Goal: Information Seeking & Learning: Learn about a topic

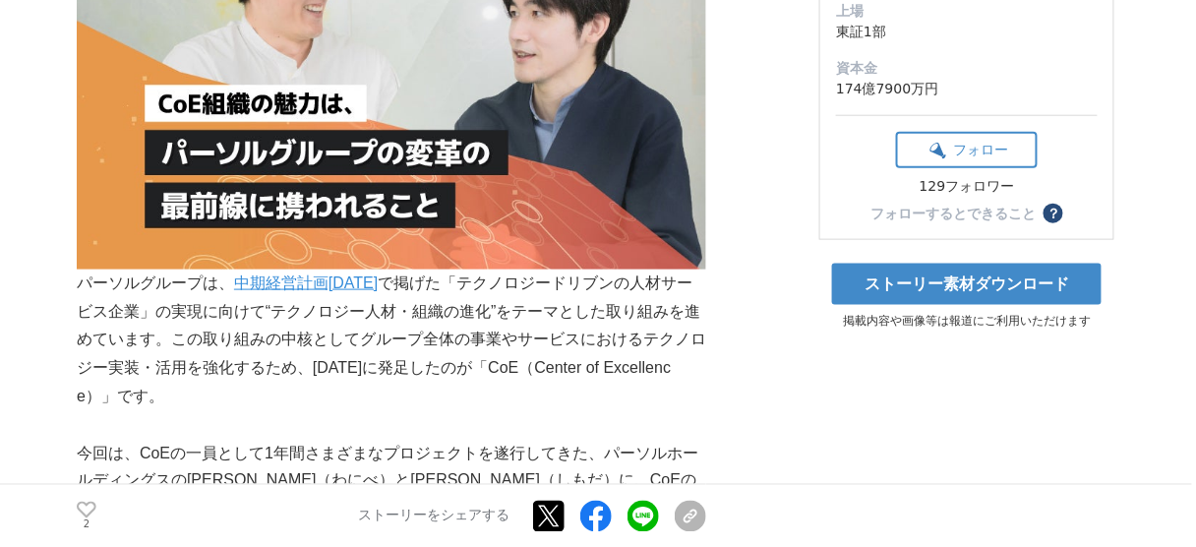
drag, startPoint x: 151, startPoint y: 321, endPoint x: 645, endPoint y: 392, distance: 498.6
click at [645, 392] on p "パーソルグループは、 中期経営計画[DATE] で掲げた「テクノロジードリブンの人材サービス企業」の実現に向けて“テクノロジー人材・組織の進化”をテーマとした…" at bounding box center [391, 340] width 629 height 142
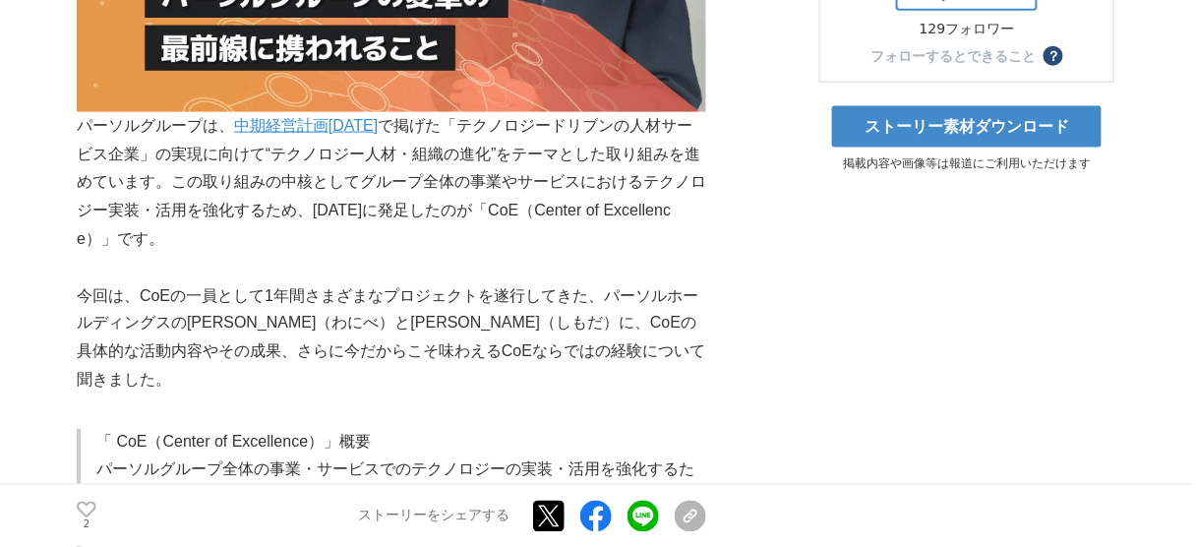
click at [369, 234] on p "パーソルグループは、 中期経営計画[DATE] で掲げた「テクノロジードリブンの人材サービス企業」の実現に向けて“テクノロジー人材・組織の進化”をテーマとした…" at bounding box center [391, 183] width 629 height 142
click at [175, 326] on p "今回は、CoEの一員として1年間さまざまなプロジェクトを遂行してきた、パーソルホールディングスの[PERSON_NAME]（わにべ）と[PERSON_NAME…" at bounding box center [391, 338] width 629 height 113
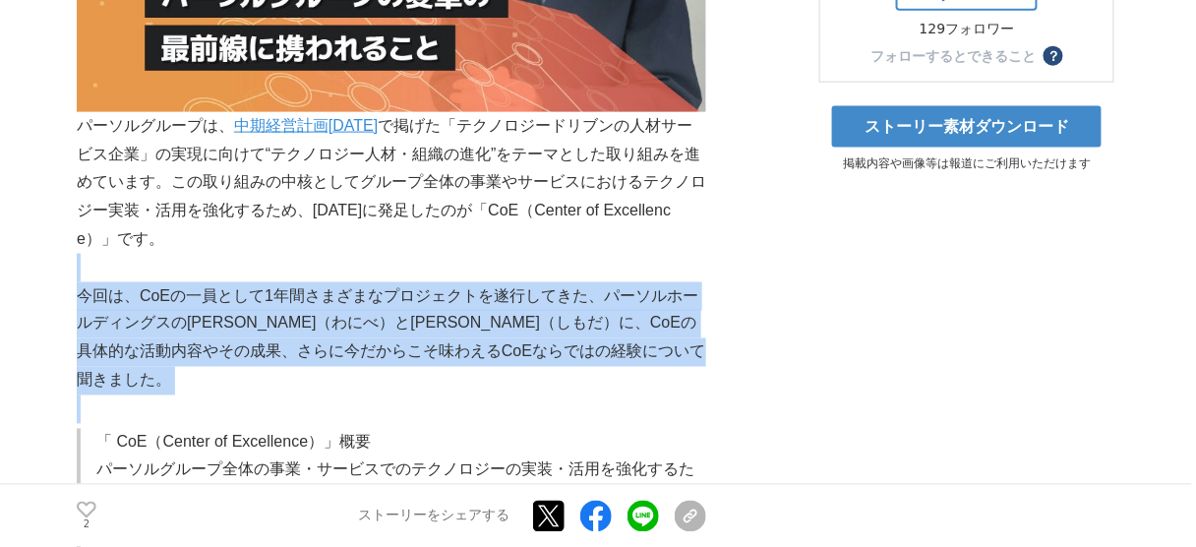
drag, startPoint x: 144, startPoint y: 278, endPoint x: 657, endPoint y: 375, distance: 522.2
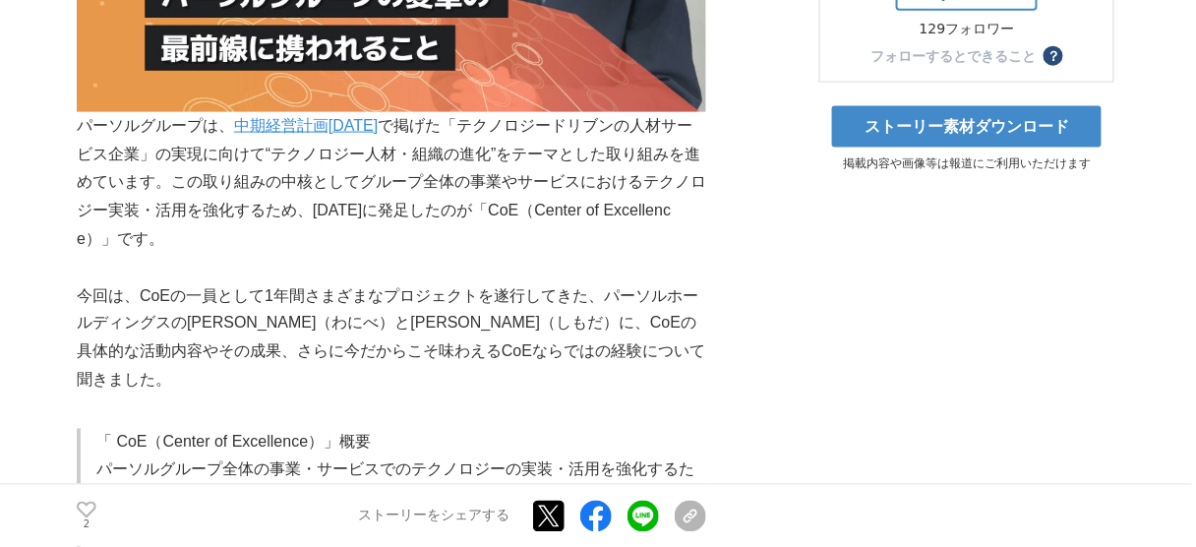
click at [616, 429] on p "「 CoE（Center of Excellence）」概要" at bounding box center [401, 443] width 610 height 29
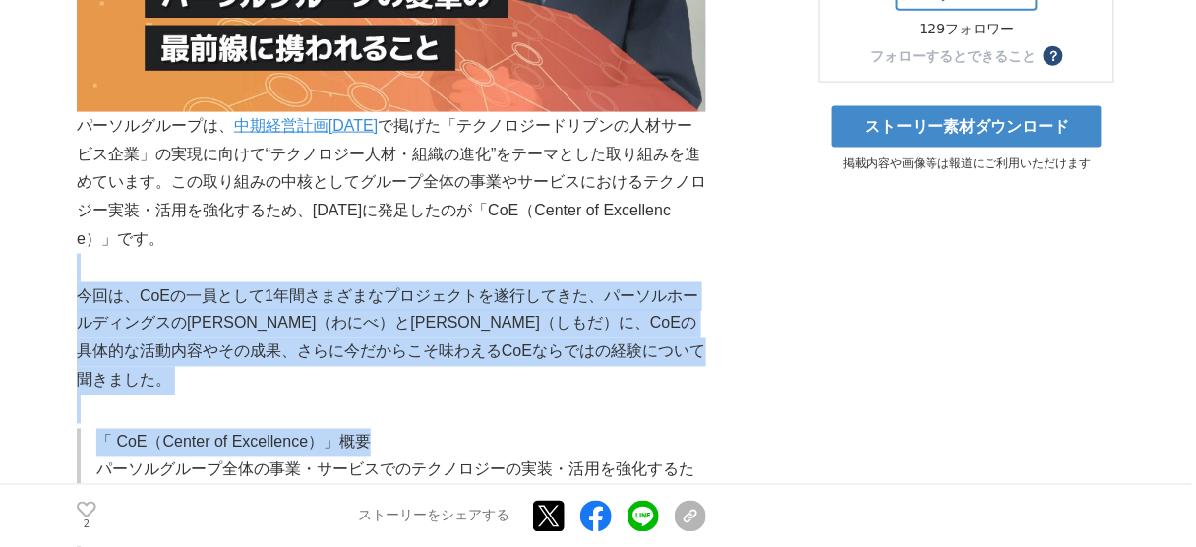
drag, startPoint x: 610, startPoint y: 402, endPoint x: 369, endPoint y: 271, distance: 274.1
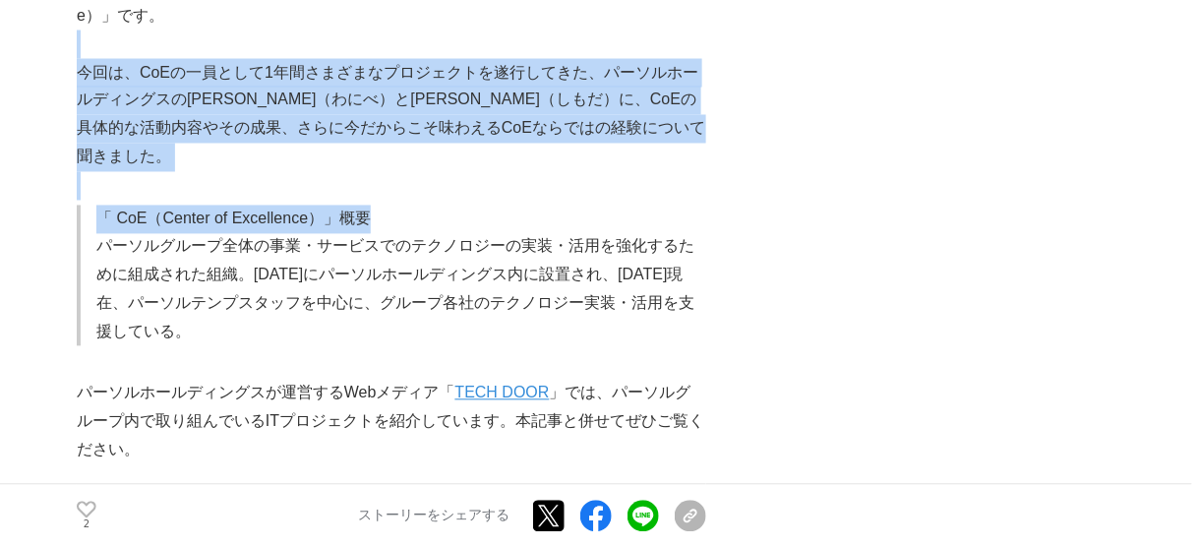
scroll to position [865, 0]
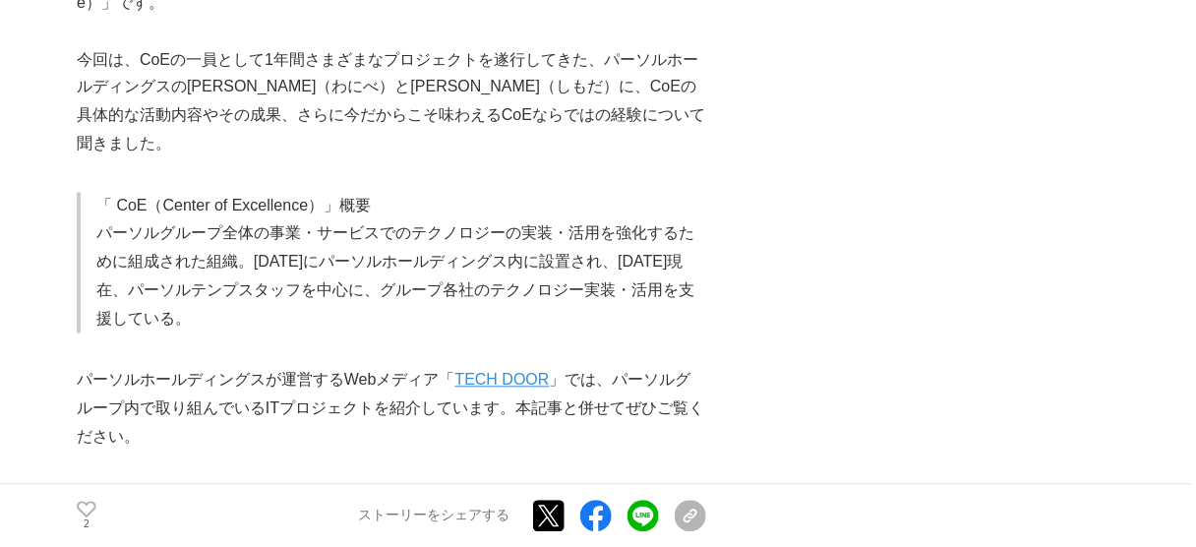
click at [358, 275] on p "パーソルグループ全体の事業・サービスでのテクノロジーの実装・活用を強化するために組成された組織。[DATE]にパーソルホールディングス内に設置され、[DATE…" at bounding box center [401, 276] width 610 height 113
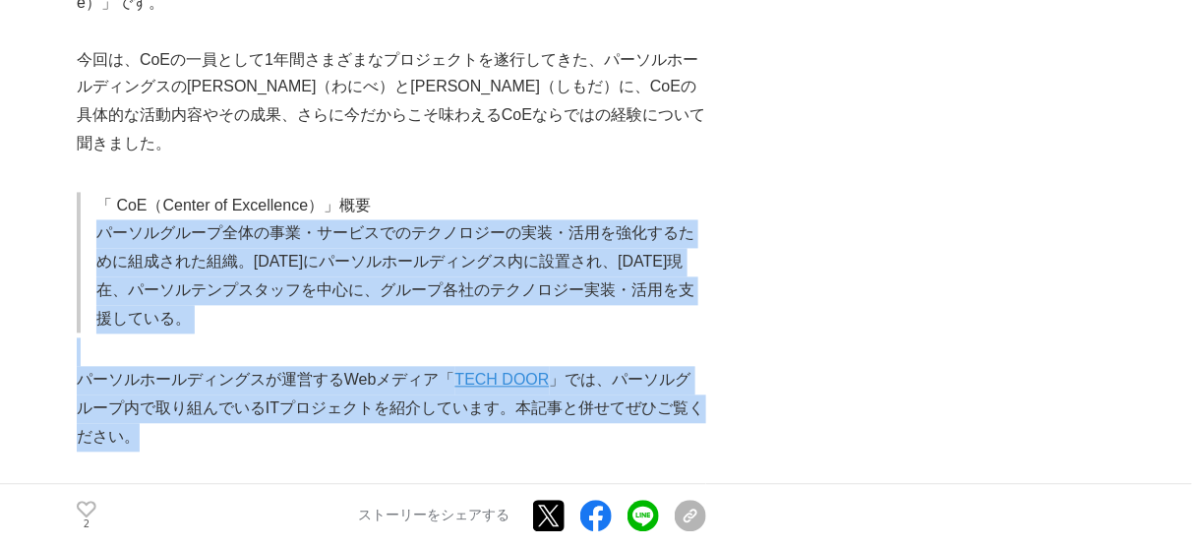
drag, startPoint x: 440, startPoint y: 204, endPoint x: 375, endPoint y: 417, distance: 222.3
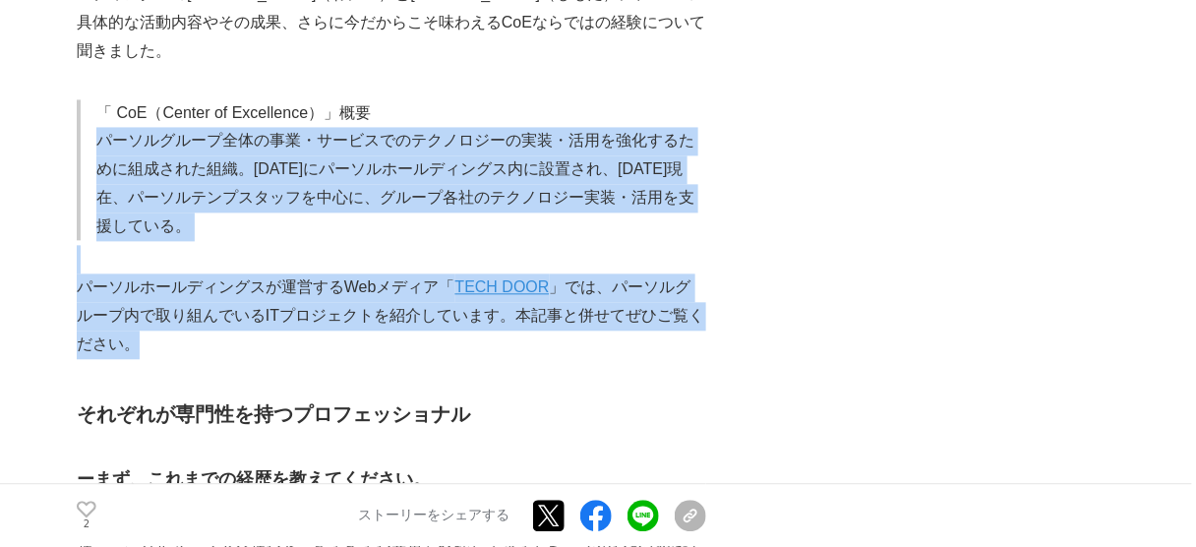
scroll to position [1101, 0]
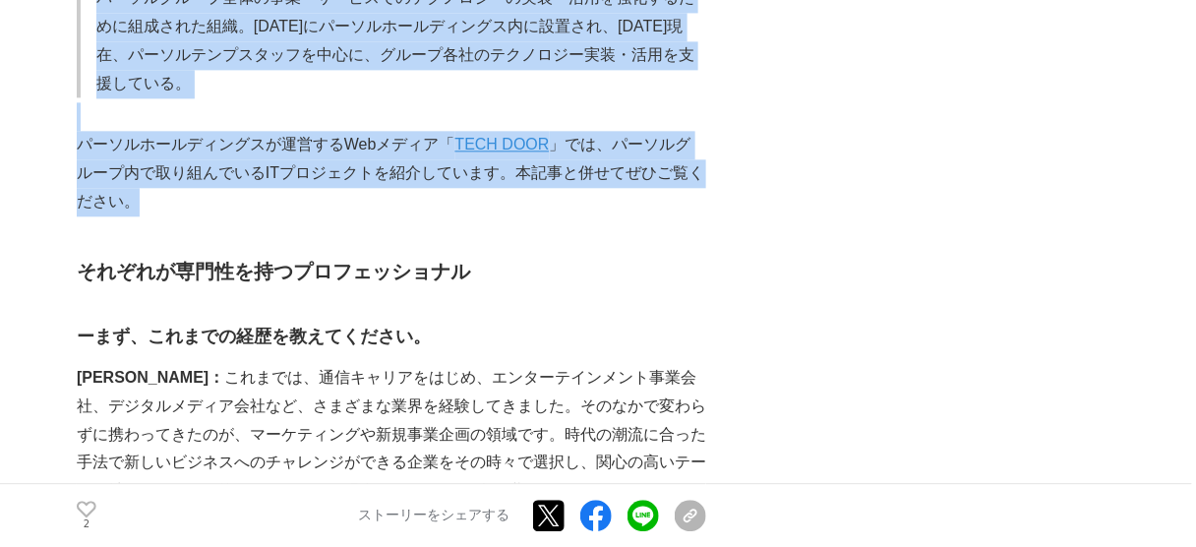
click at [538, 141] on p "パーソルホールディングスが運営するWebメディア「 TECH DOOR 」では、パーソルグループ内で取り組んでいるITプロジェクトを紹介しています。本記事と併…" at bounding box center [391, 173] width 629 height 85
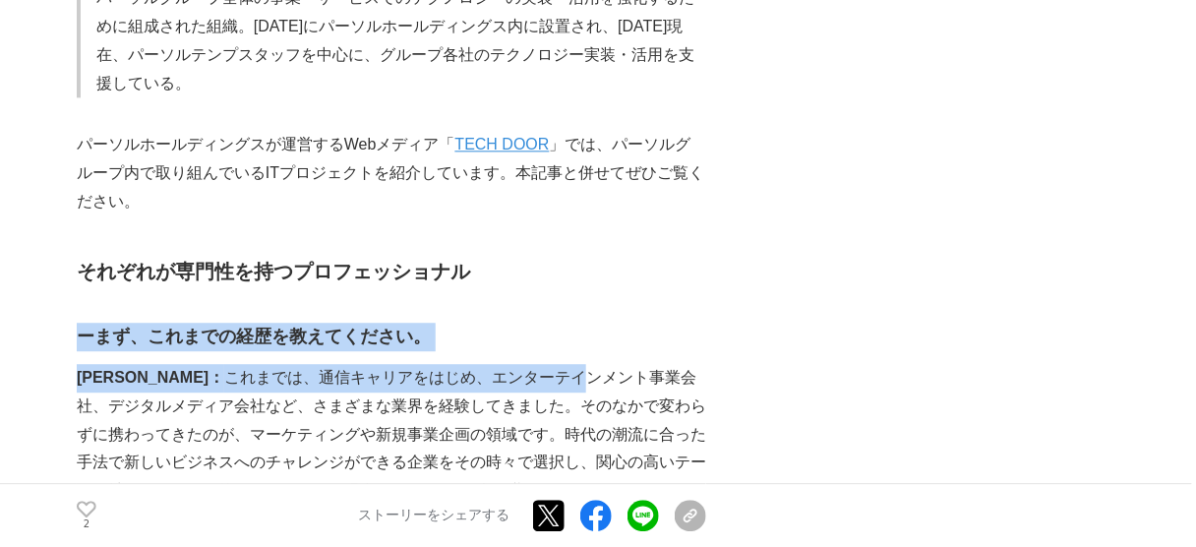
drag, startPoint x: 485, startPoint y: 204, endPoint x: 493, endPoint y: 352, distance: 147.7
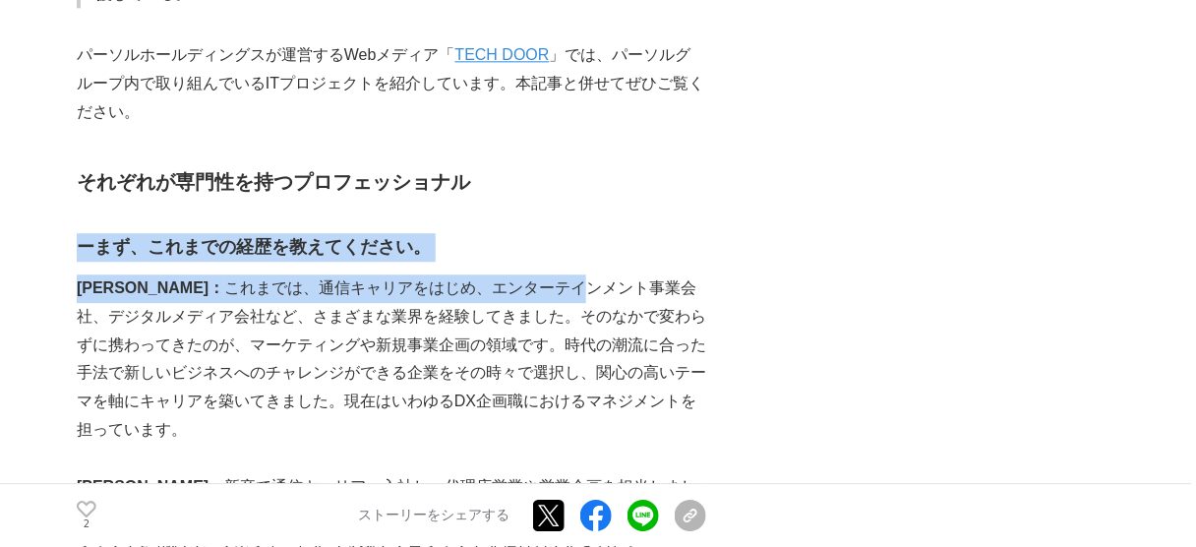
scroll to position [1258, 0]
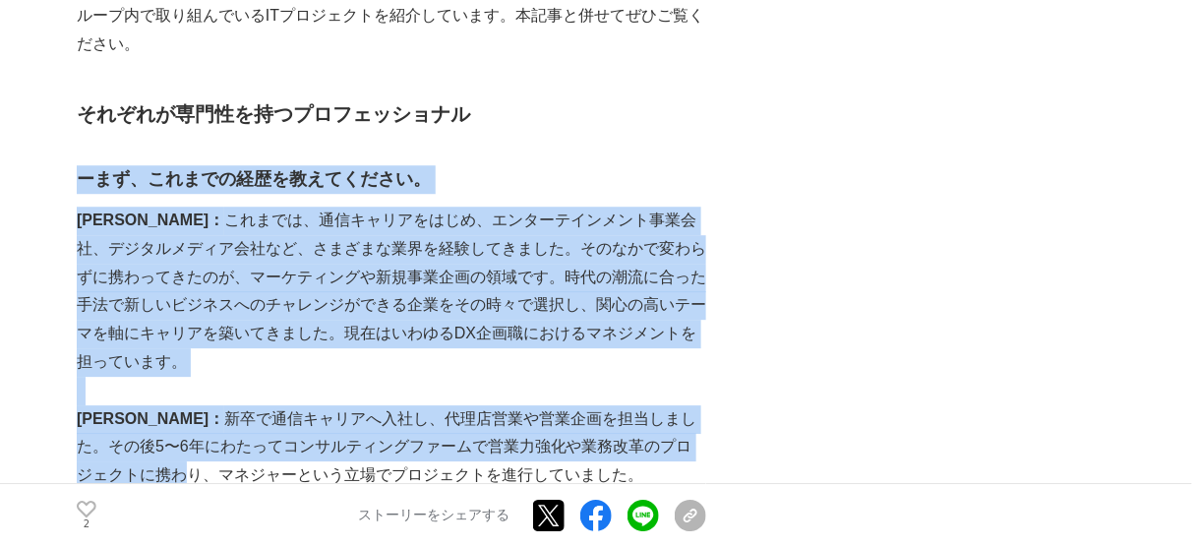
drag, startPoint x: 578, startPoint y: 98, endPoint x: 702, endPoint y: 385, distance: 312.7
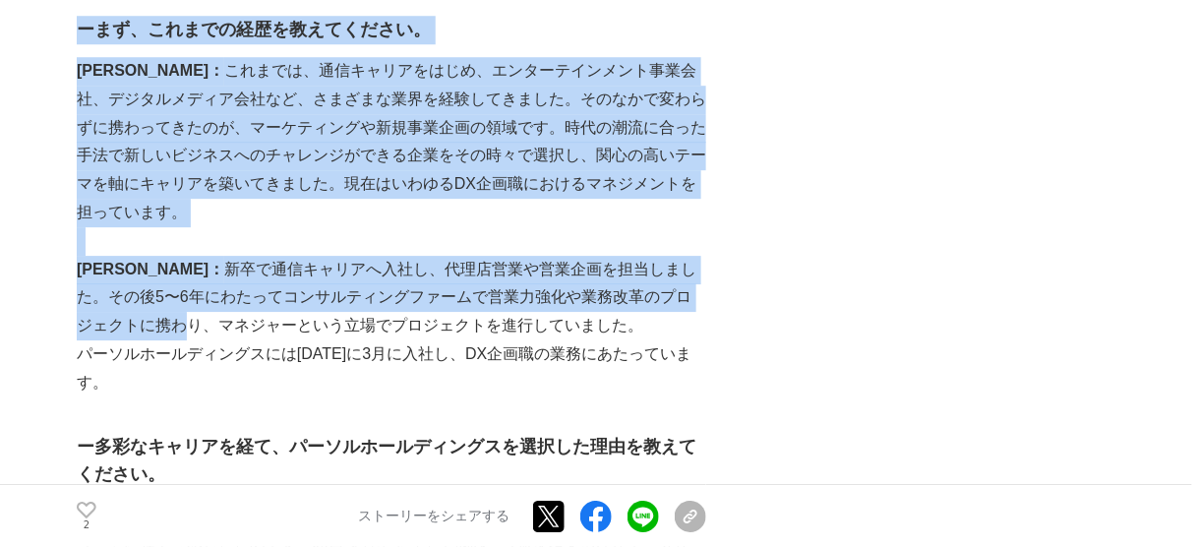
scroll to position [1416, 0]
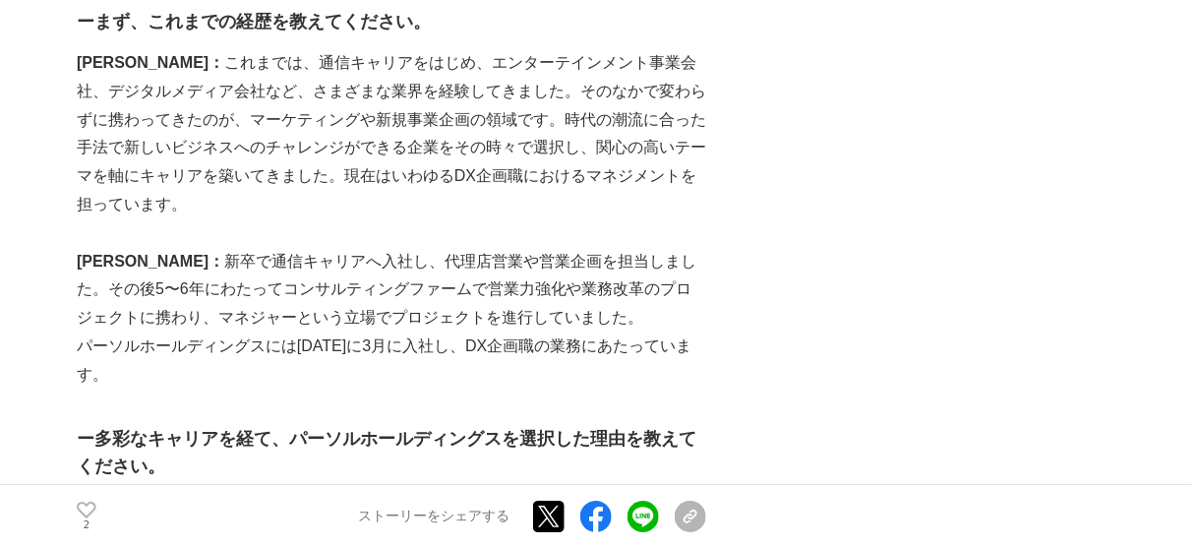
click at [546, 332] on p "パーソルホールディングスには[DATE]に3月に入社し、DX企画職の業務にあたっています。" at bounding box center [391, 360] width 629 height 57
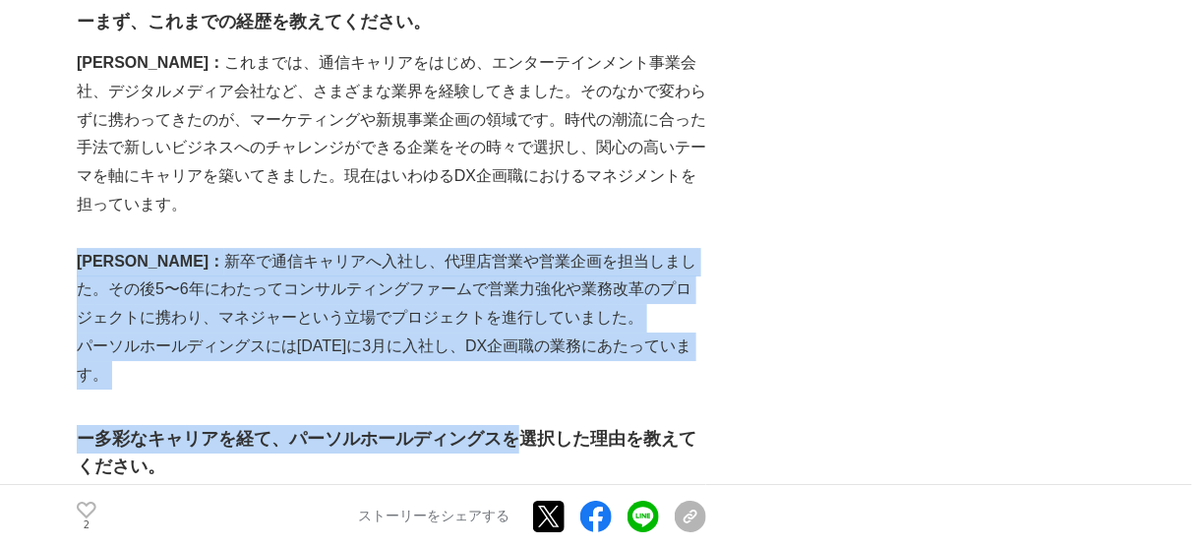
drag, startPoint x: 519, startPoint y: 344, endPoint x: 519, endPoint y: 163, distance: 180.9
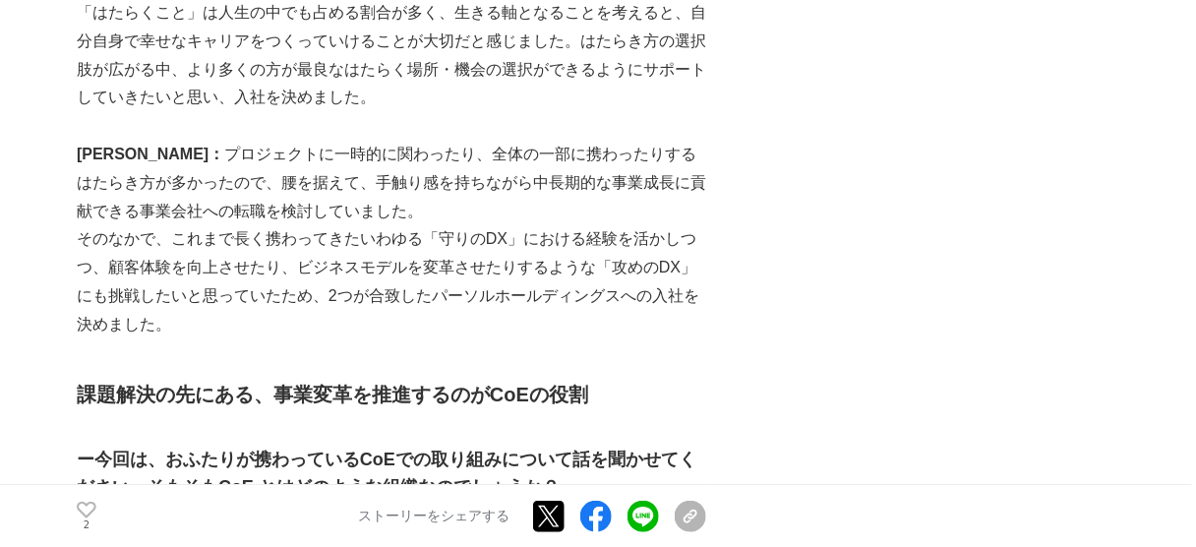
scroll to position [2124, 0]
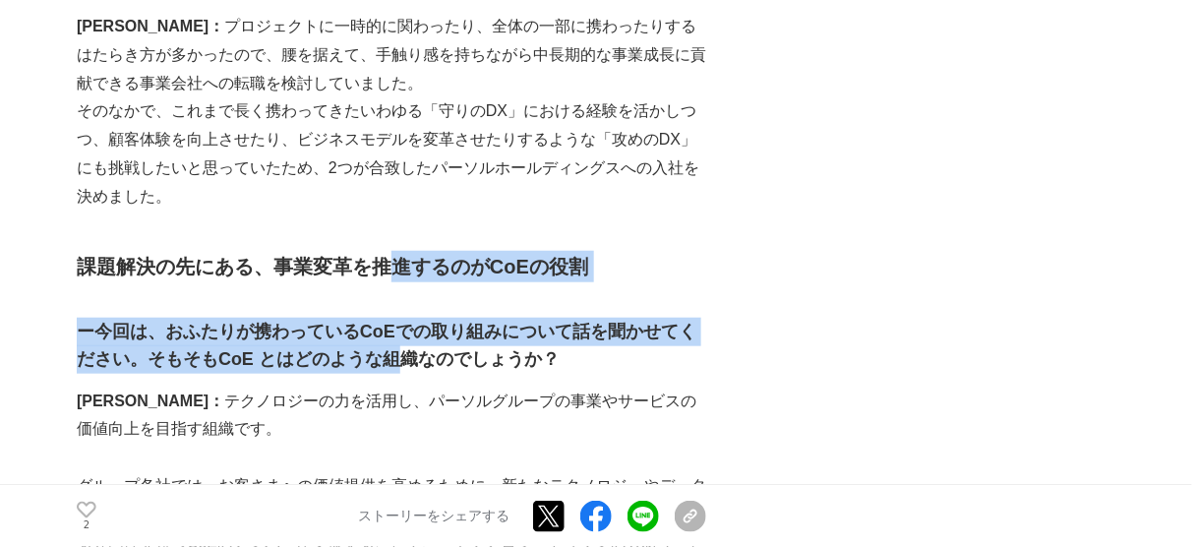
drag, startPoint x: 391, startPoint y: 182, endPoint x: 392, endPoint y: 294, distance: 112.1
click at [549, 251] on h2 "課題解決の先にある、事業変革を推進するのがCoEの役割" at bounding box center [391, 266] width 629 height 31
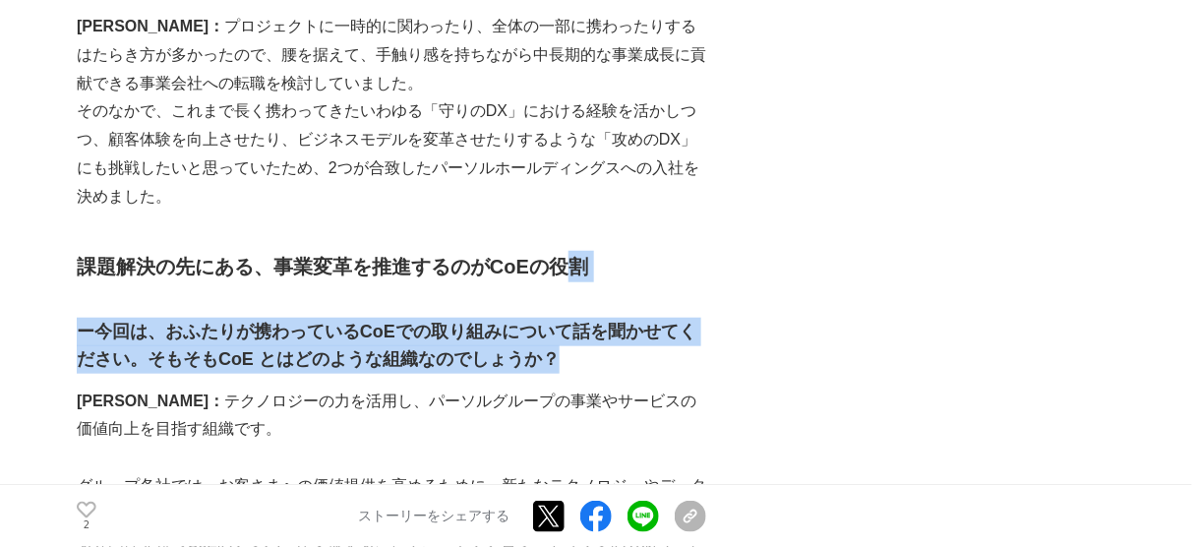
drag, startPoint x: 558, startPoint y: 163, endPoint x: 580, endPoint y: 317, distance: 154.9
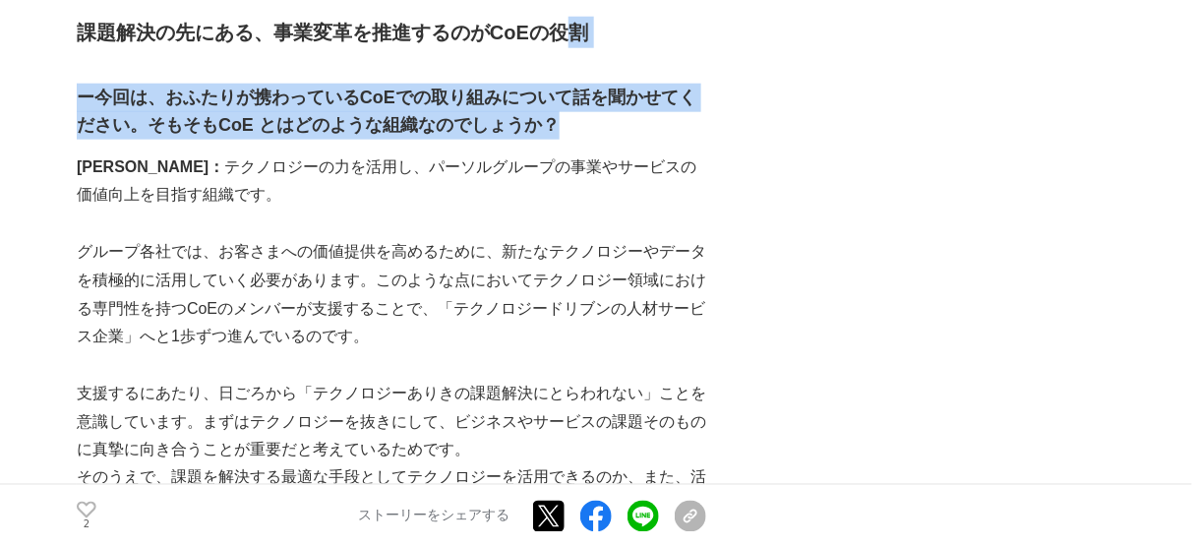
scroll to position [2438, 0]
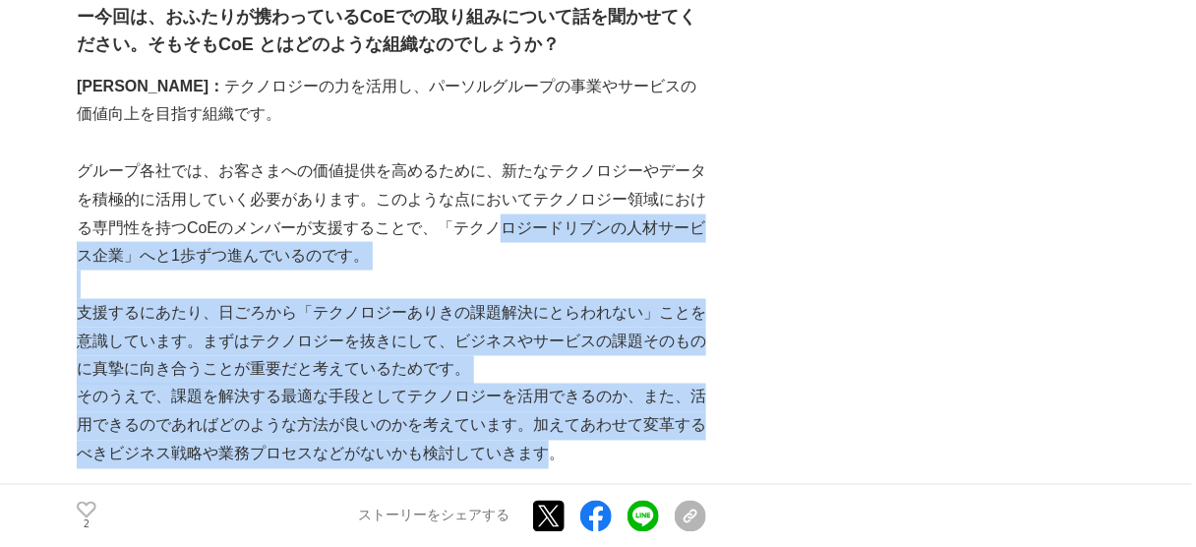
drag, startPoint x: 542, startPoint y: 389, endPoint x: 493, endPoint y: 163, distance: 231.4
click at [493, 163] on p "グループ各社では、お客さまへの価値提供を高めるために、新たなテクノロジーやデータを積極的に活用していく必要があります。このような点においてテクノロジー領域にお…" at bounding box center [391, 213] width 629 height 113
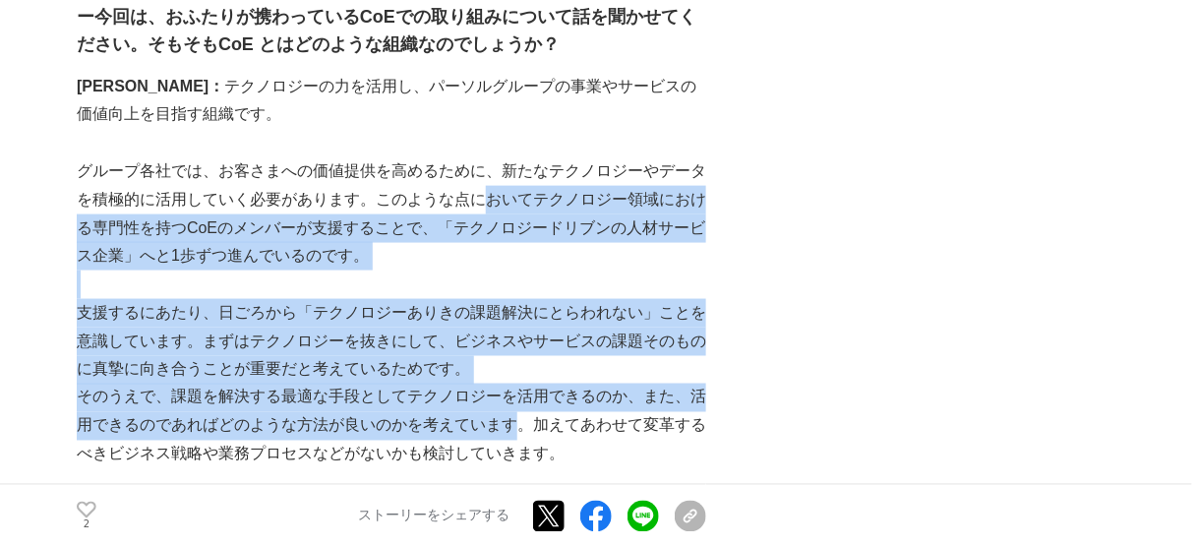
drag, startPoint x: 483, startPoint y: 137, endPoint x: 509, endPoint y: 359, distance: 223.8
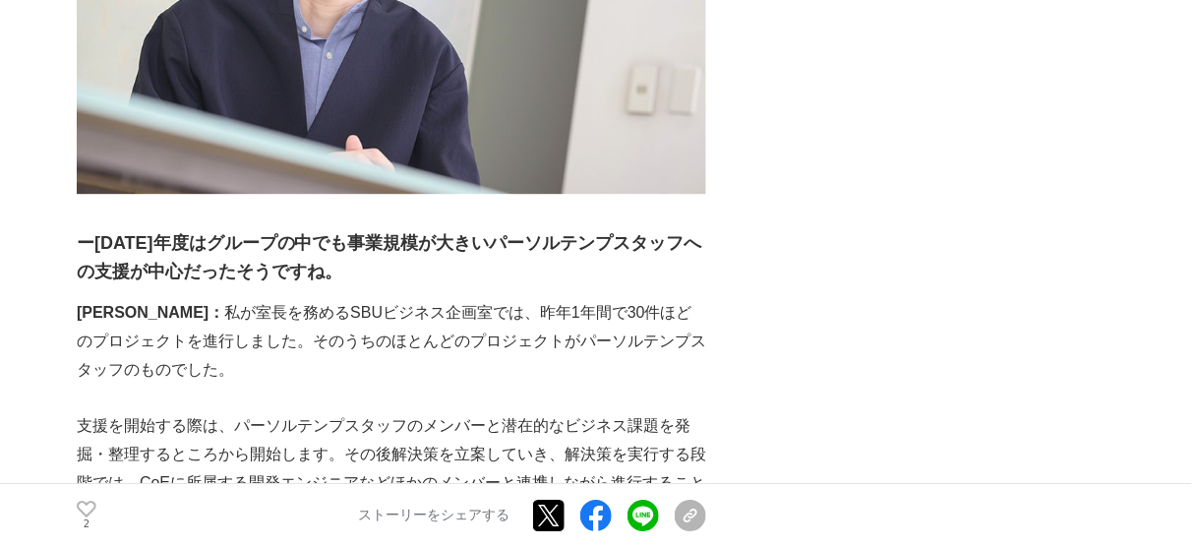
scroll to position [3382, 0]
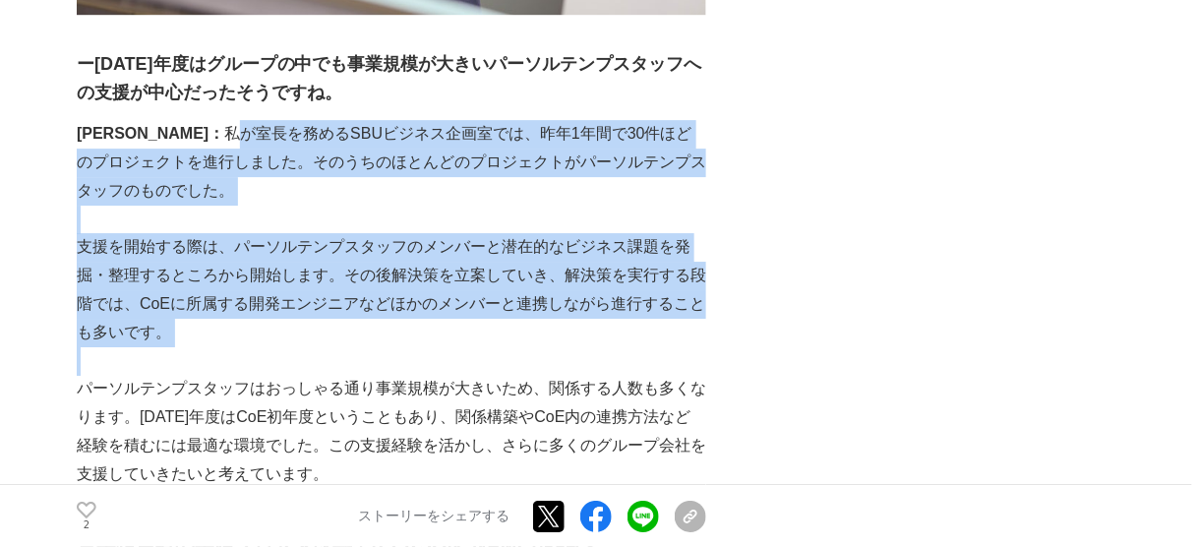
drag, startPoint x: 257, startPoint y: 105, endPoint x: 628, endPoint y: 303, distance: 420.9
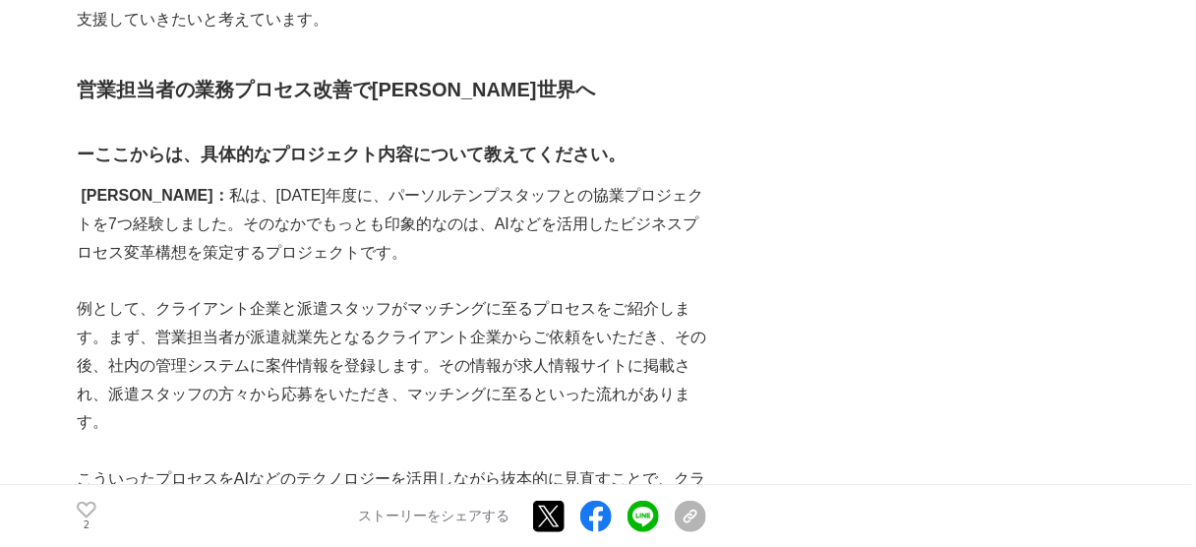
scroll to position [3775, 0]
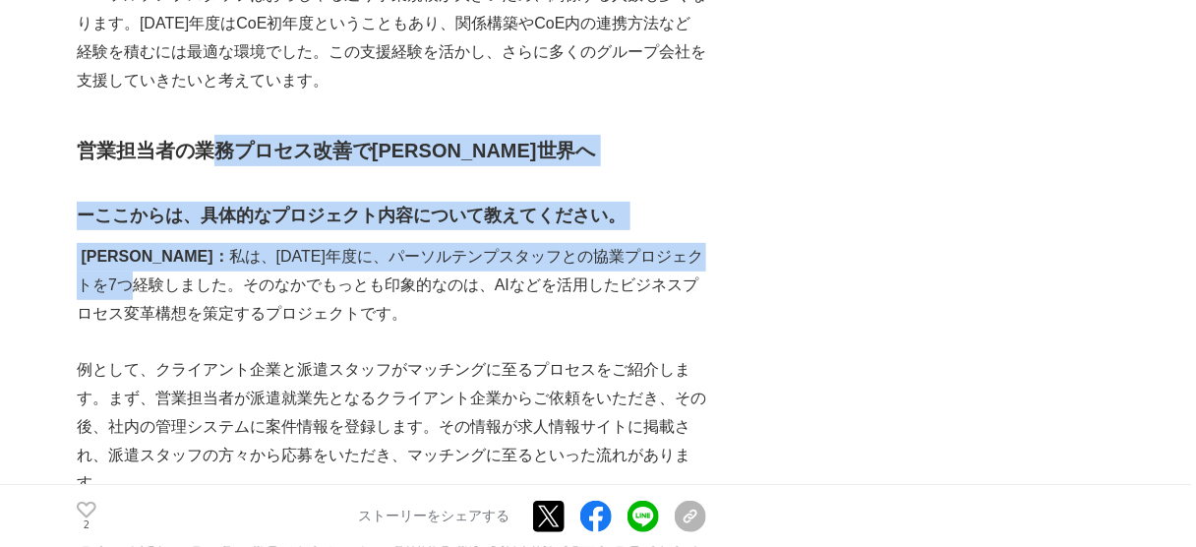
drag, startPoint x: 216, startPoint y: 48, endPoint x: 671, endPoint y: 204, distance: 481.0
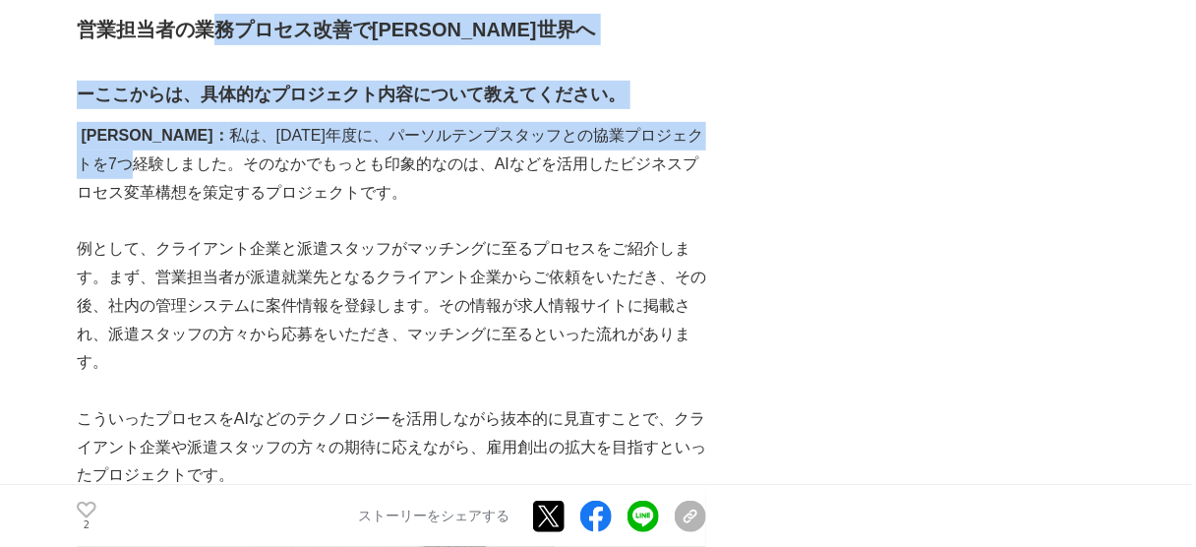
scroll to position [3933, 0]
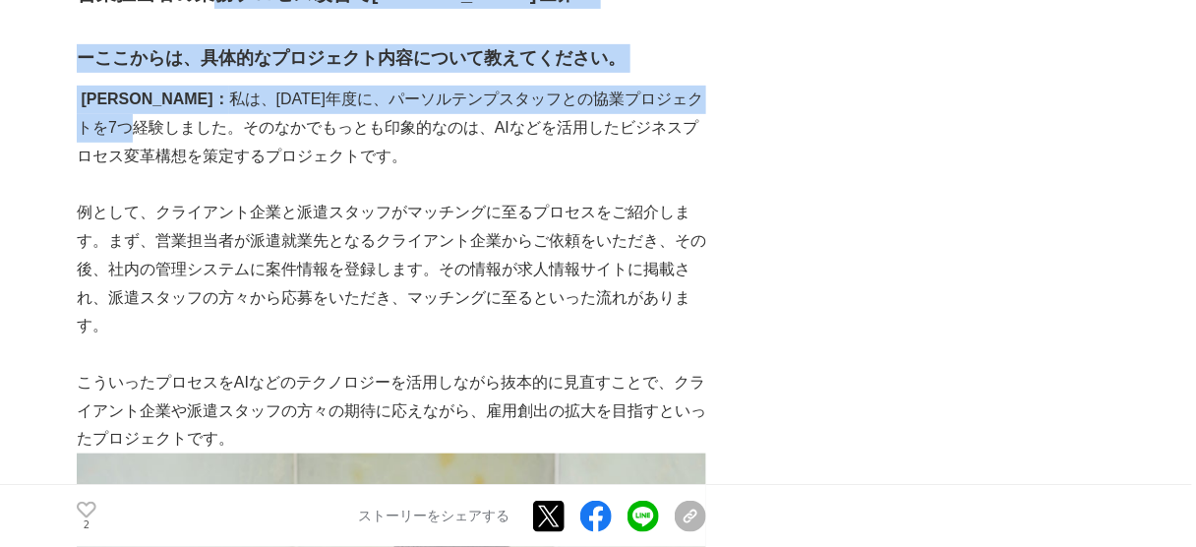
drag, startPoint x: 620, startPoint y: 279, endPoint x: 603, endPoint y: 97, distance: 182.7
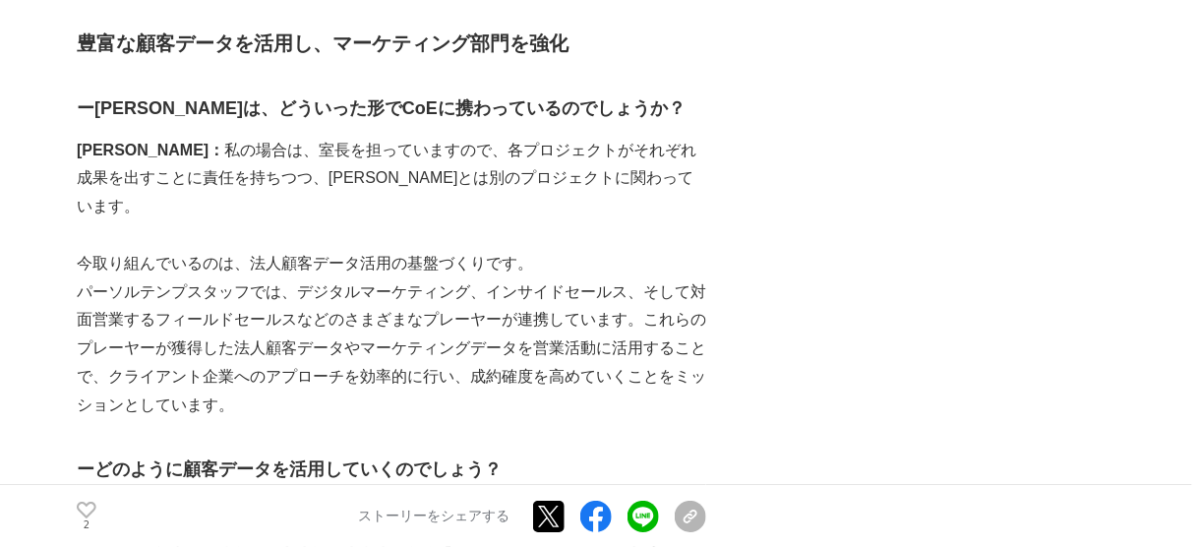
scroll to position [5270, 0]
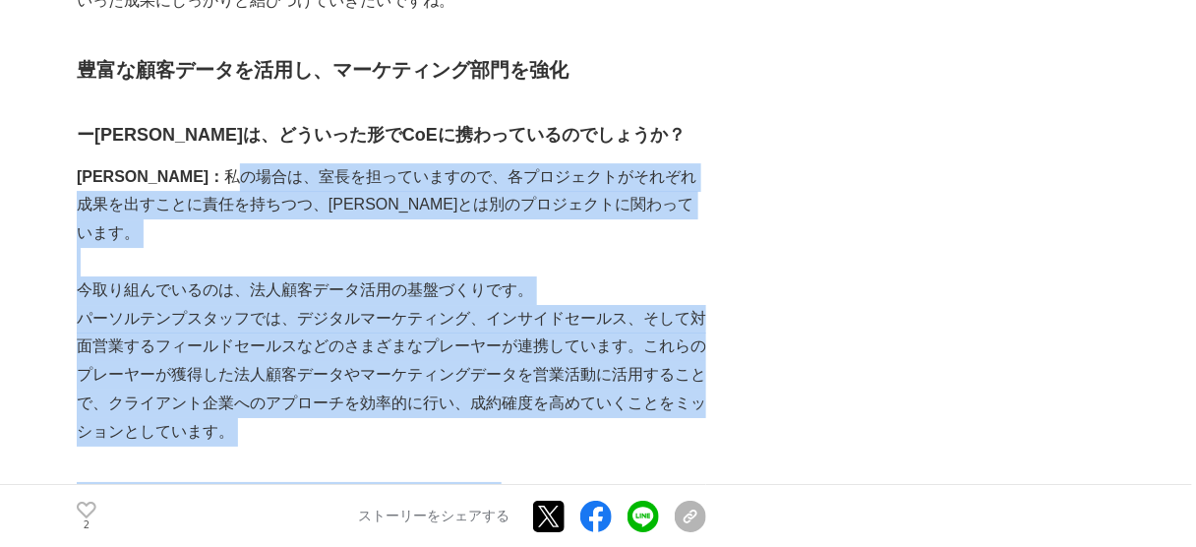
drag, startPoint x: 140, startPoint y: 85, endPoint x: 545, endPoint y: 387, distance: 505.7
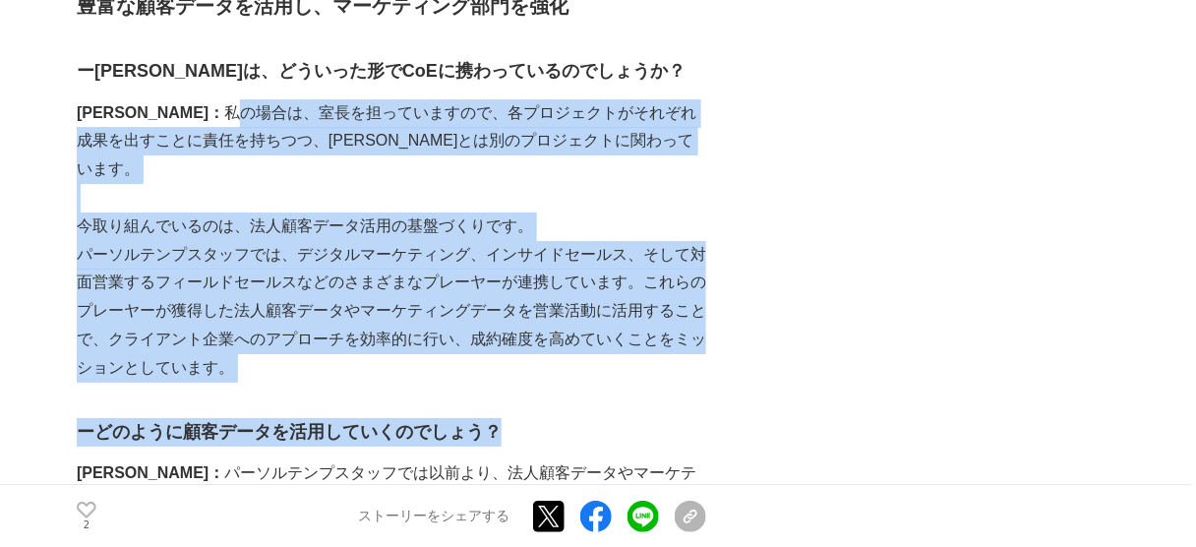
scroll to position [5506, 0]
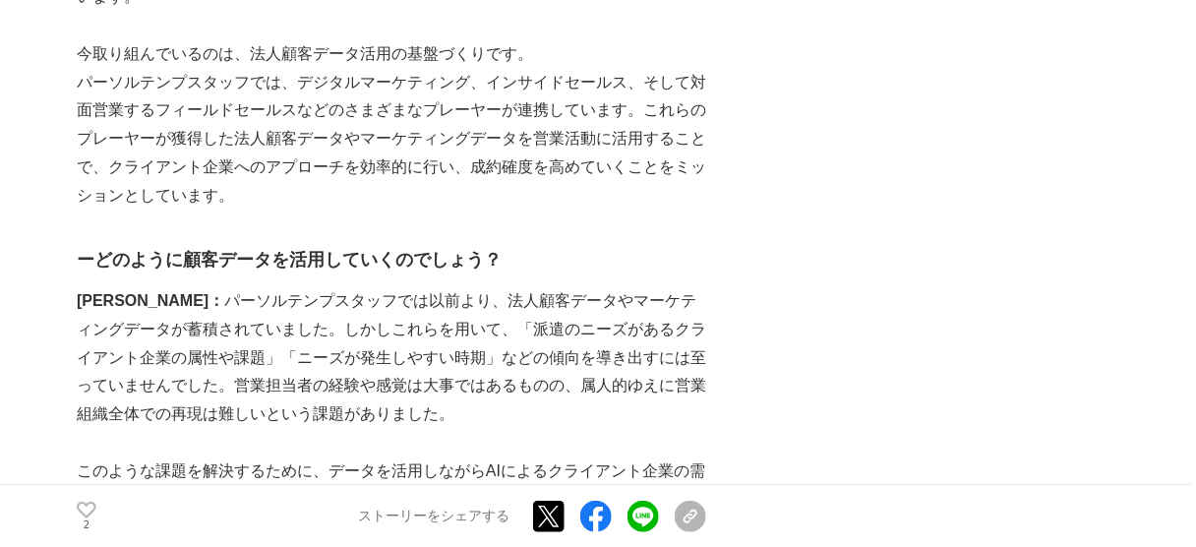
click at [583, 287] on p "[PERSON_NAME]： パーソルテンプスタッフでは以前より、法人顧客データやマーケティングデータが蓄積されていました。しかしこれらを用いて、「派遣のニー…" at bounding box center [391, 358] width 629 height 142
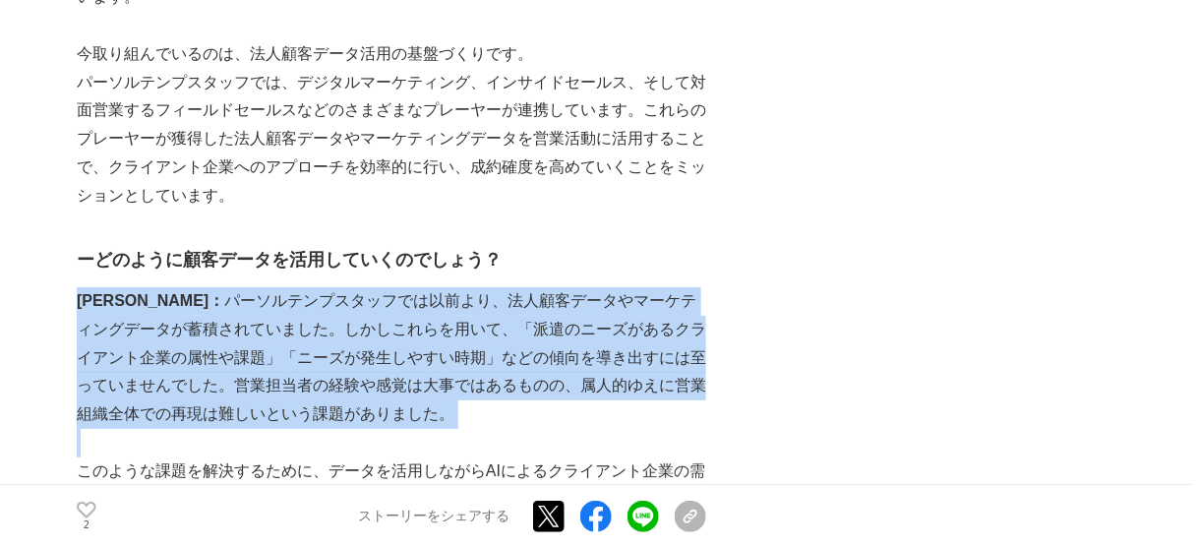
drag, startPoint x: 618, startPoint y: 141, endPoint x: 613, endPoint y: 332, distance: 191.8
click at [613, 429] on p at bounding box center [391, 443] width 629 height 29
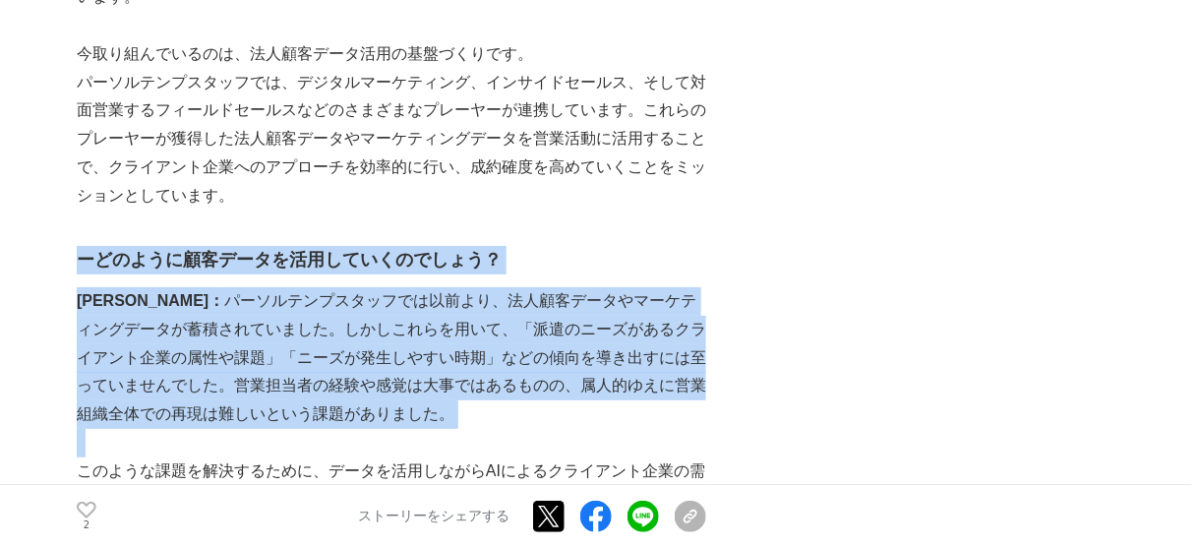
drag, startPoint x: 613, startPoint y: 331, endPoint x: 692, endPoint y: 87, distance: 257.1
click at [692, 87] on p "パーソルテンプスタッフでは、デジタルマーケティング、インサイドセールス、そして対面営業するフィールドセールスなどのさまざまなプレーヤーが連携しています。これら…" at bounding box center [391, 140] width 629 height 142
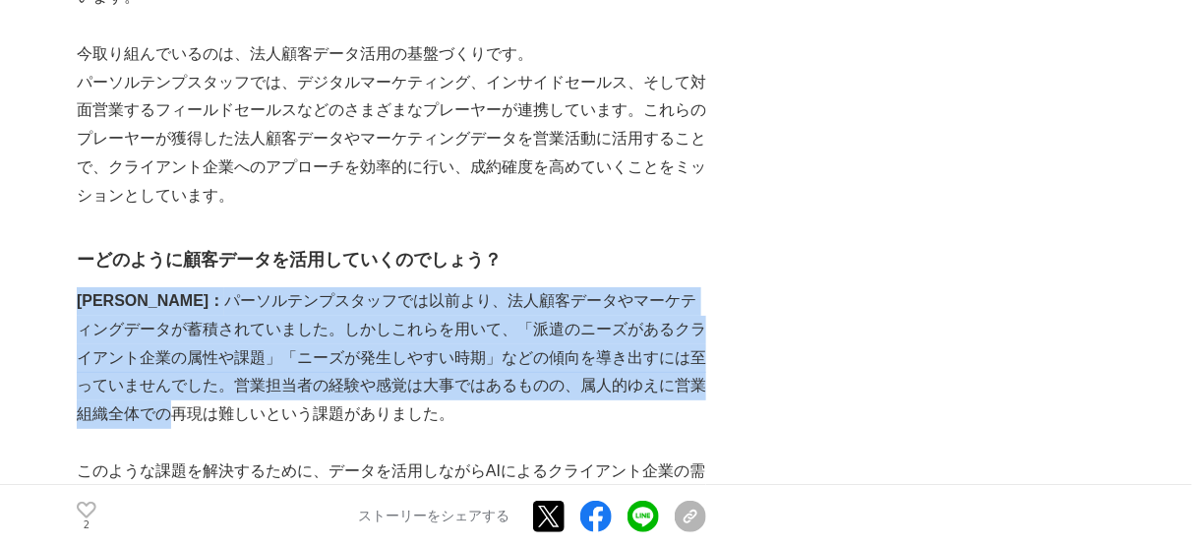
drag, startPoint x: 692, startPoint y: 130, endPoint x: 695, endPoint y: 277, distance: 147.5
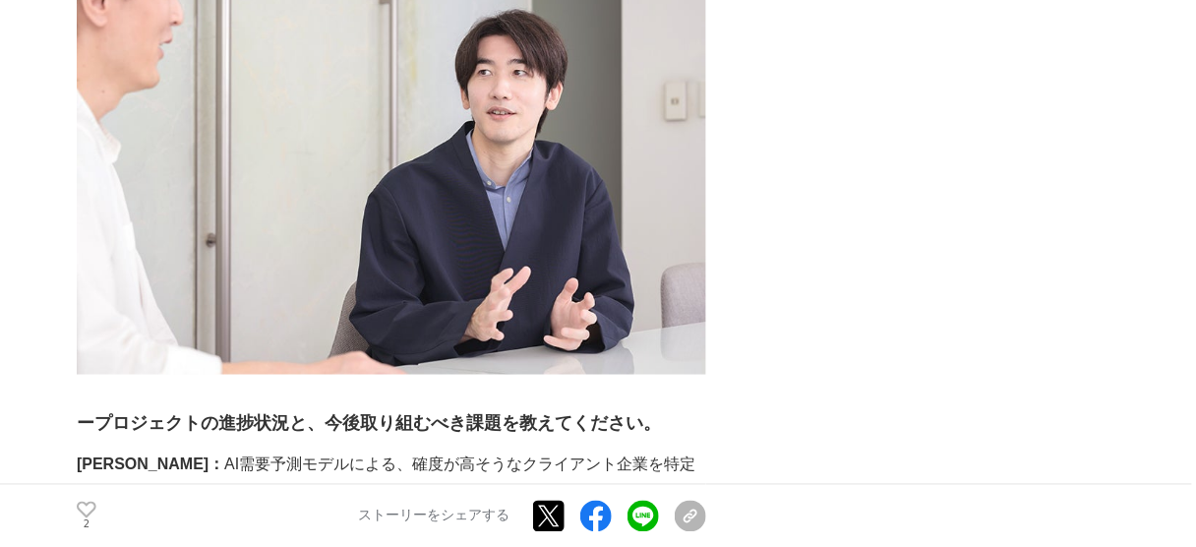
scroll to position [6371, 0]
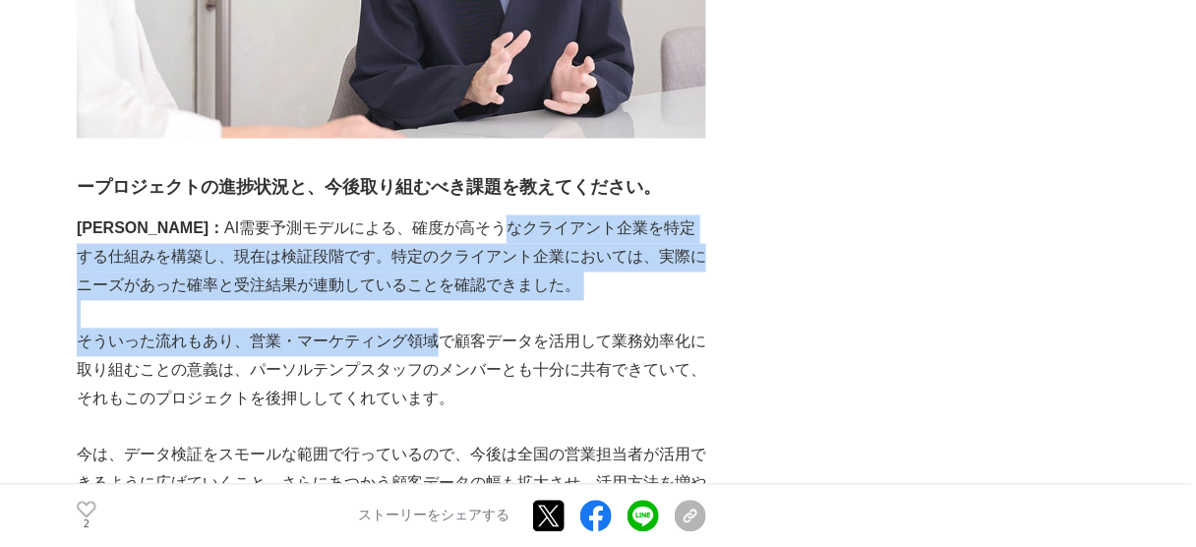
drag, startPoint x: 411, startPoint y: 101, endPoint x: 435, endPoint y: 231, distance: 131.9
click at [435, 328] on p "そういった流れもあり、営業・マーケティング領域で顧客データを活用して業務効率化に取り組むことの意義は、パーソルテンプスタッフのメンバーとも十分に共有できていて…" at bounding box center [391, 370] width 629 height 85
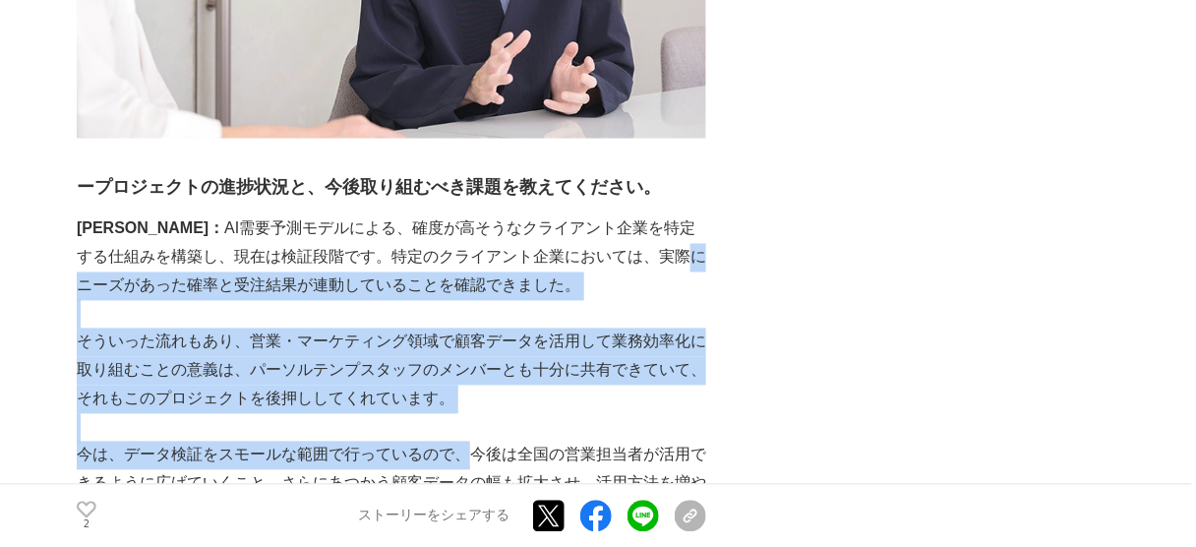
drag, startPoint x: 475, startPoint y: 340, endPoint x: 583, endPoint y: 140, distance: 227.9
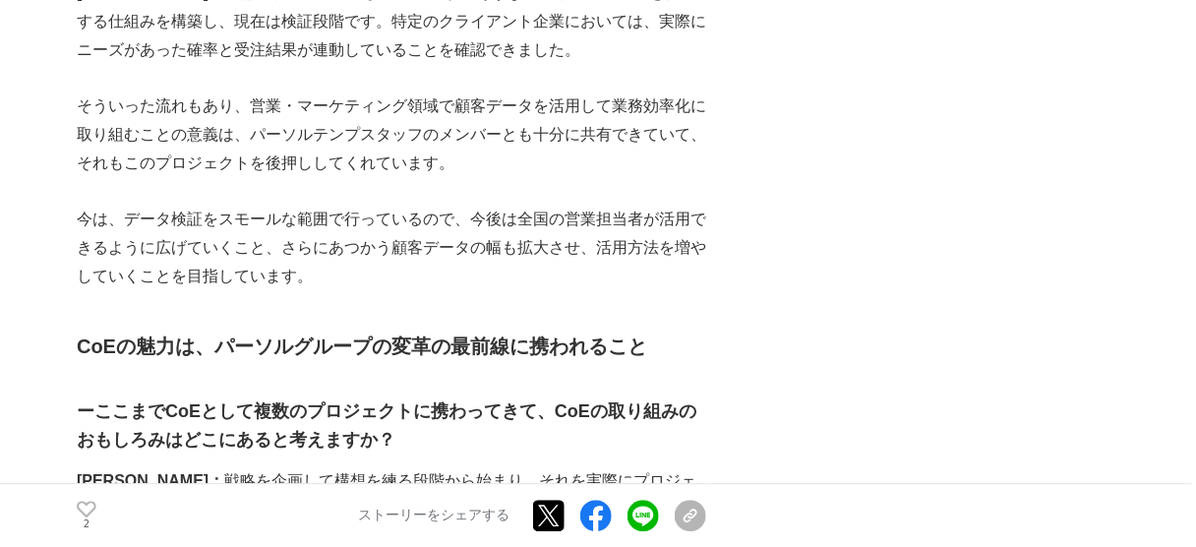
click at [583, 205] on p "今は、データ検証をスモールな範囲で行っているので、今後は全国の営業担当者が活用できるように広げていくこと、さらにあつかう顧客データの幅も拡大させ、活用方法を増…" at bounding box center [391, 247] width 629 height 85
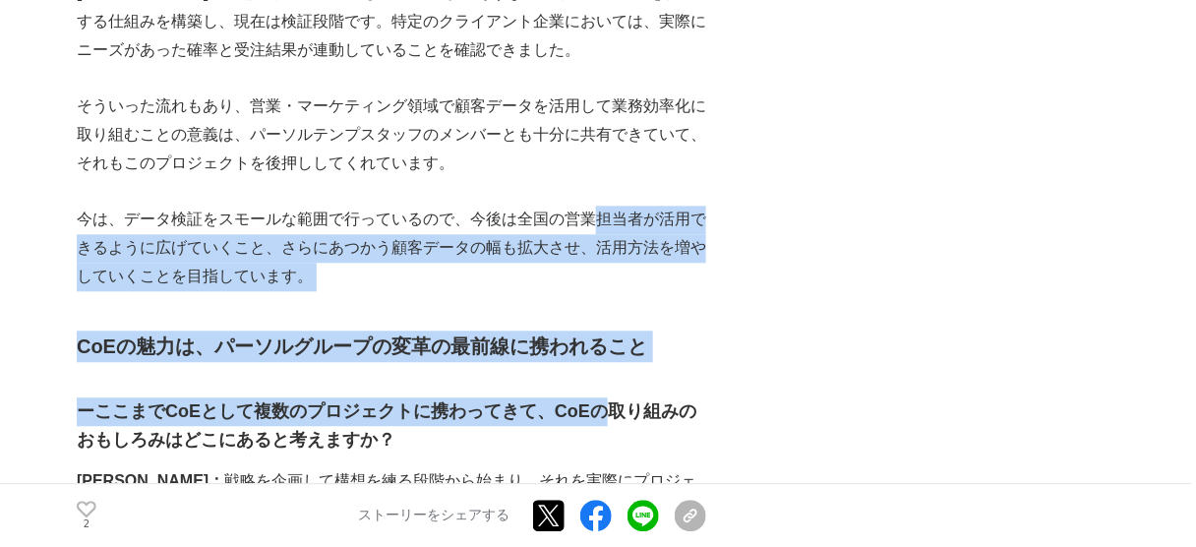
drag, startPoint x: 595, startPoint y: 97, endPoint x: 596, endPoint y: 266, distance: 169.1
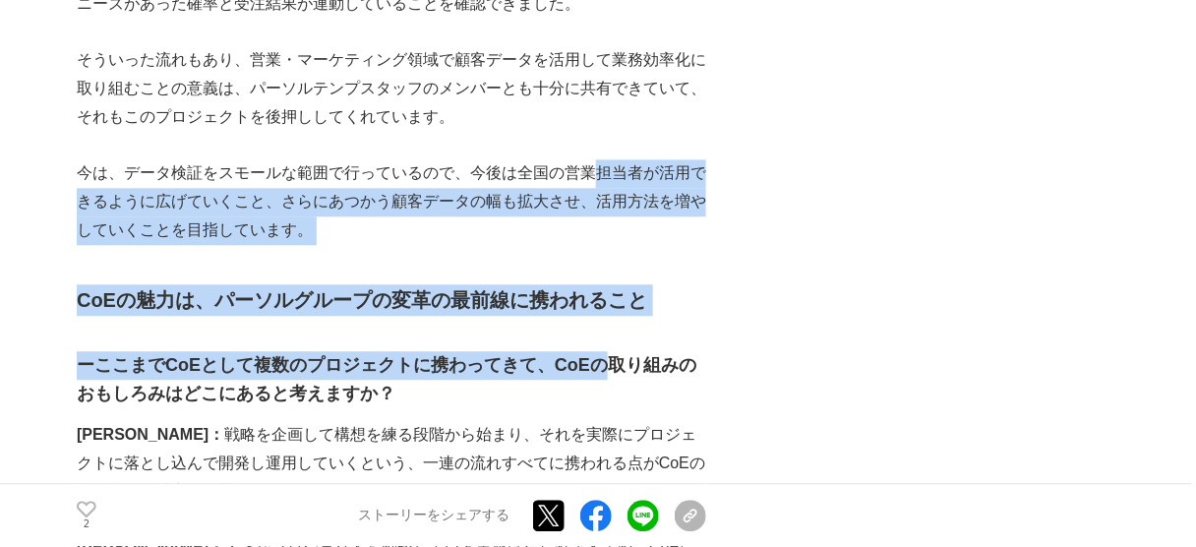
scroll to position [6843, 0]
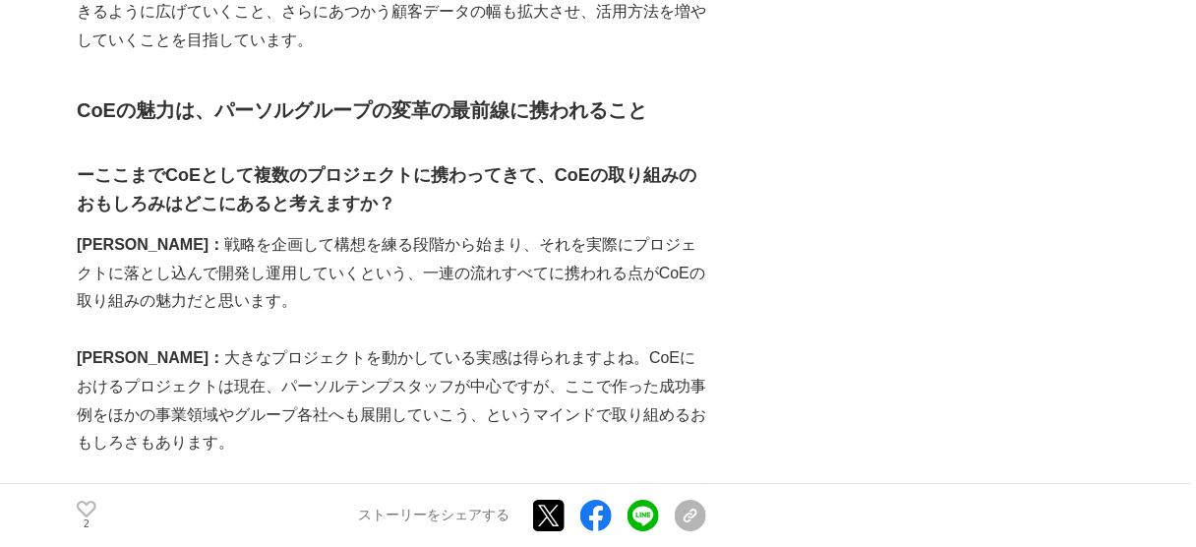
click at [569, 316] on p at bounding box center [391, 330] width 629 height 29
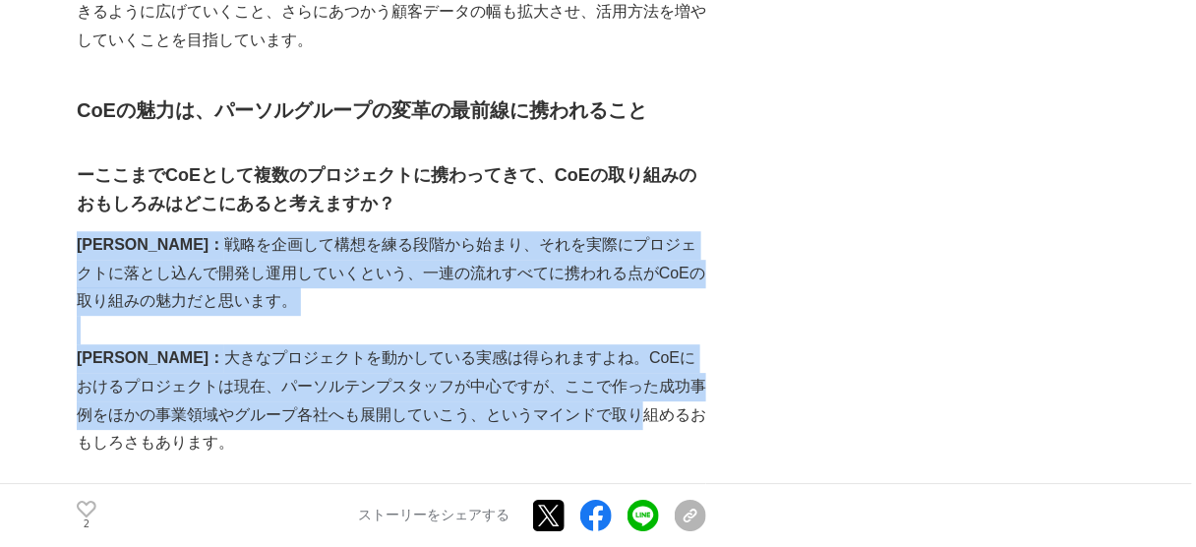
drag, startPoint x: 537, startPoint y: 293, endPoint x: 599, endPoint y: 104, distance: 198.7
click at [599, 161] on h3 "ーここまでCoEとして複数のプロジェクトに携わってきて、CoEの取り組みのおもしろみはどこにあると考えますか？" at bounding box center [391, 189] width 629 height 57
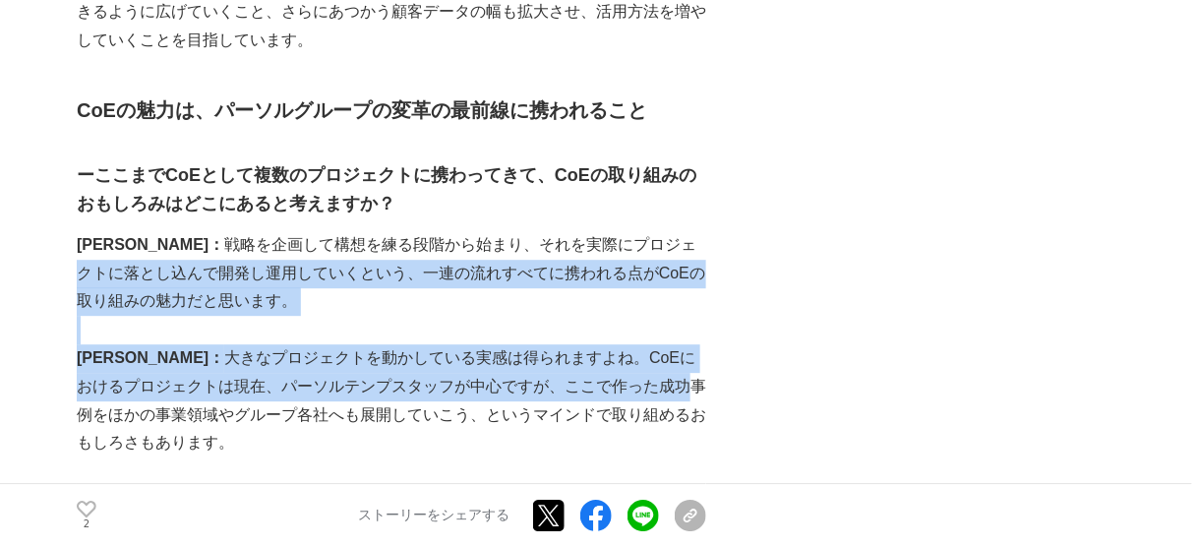
drag, startPoint x: 578, startPoint y: 251, endPoint x: 572, endPoint y: 289, distance: 38.8
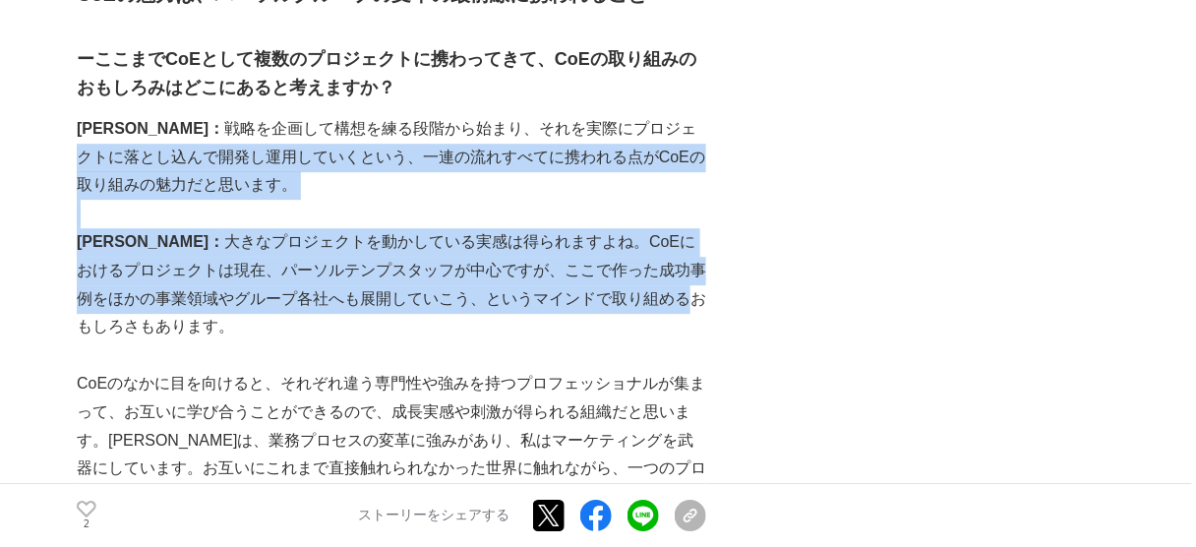
scroll to position [7157, 0]
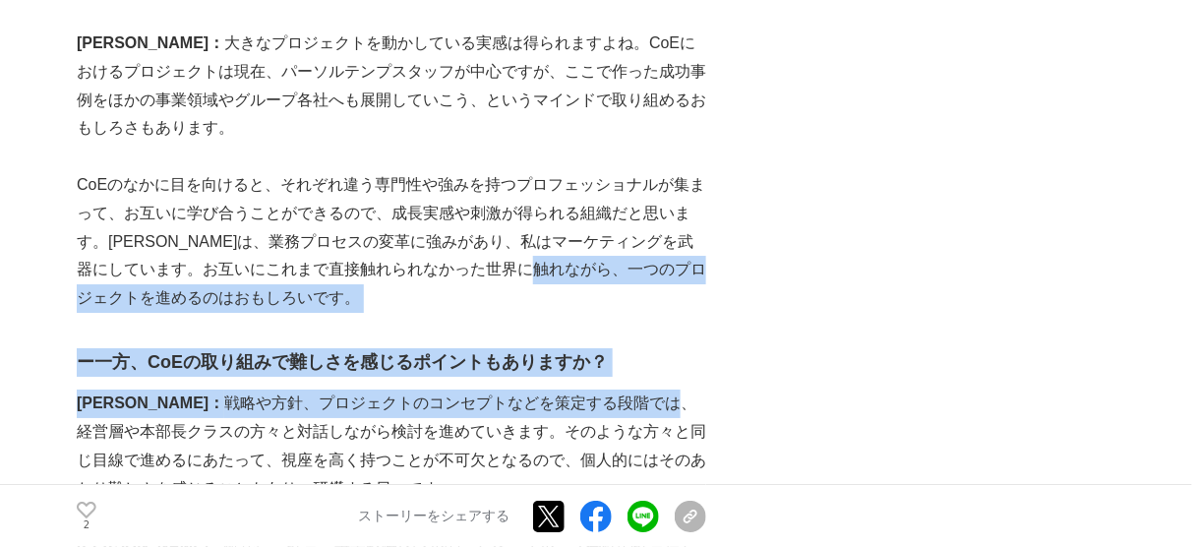
drag, startPoint x: 580, startPoint y: 284, endPoint x: 598, endPoint y: 153, distance: 132.0
click at [598, 171] on p "CoEのなかに目を向けると、それぞれ違う専門性や強みを持つプロフェッショナルが集まって、お互いに学び合うことができるので、成長実感や刺激が得られる組織だと思い…" at bounding box center [391, 242] width 629 height 142
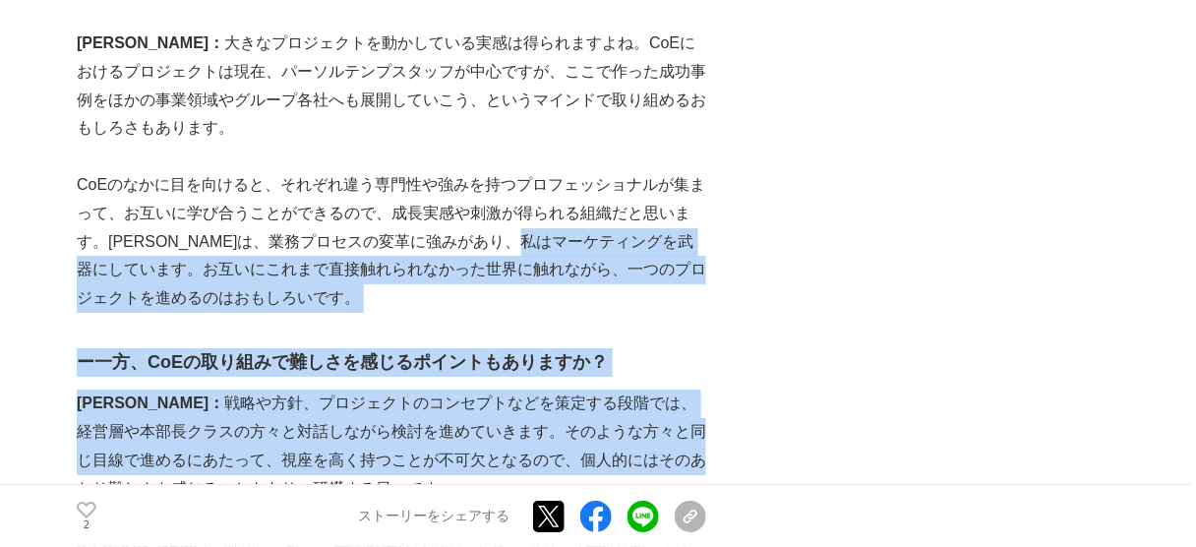
drag, startPoint x: 598, startPoint y: 125, endPoint x: 598, endPoint y: 351, distance: 226.1
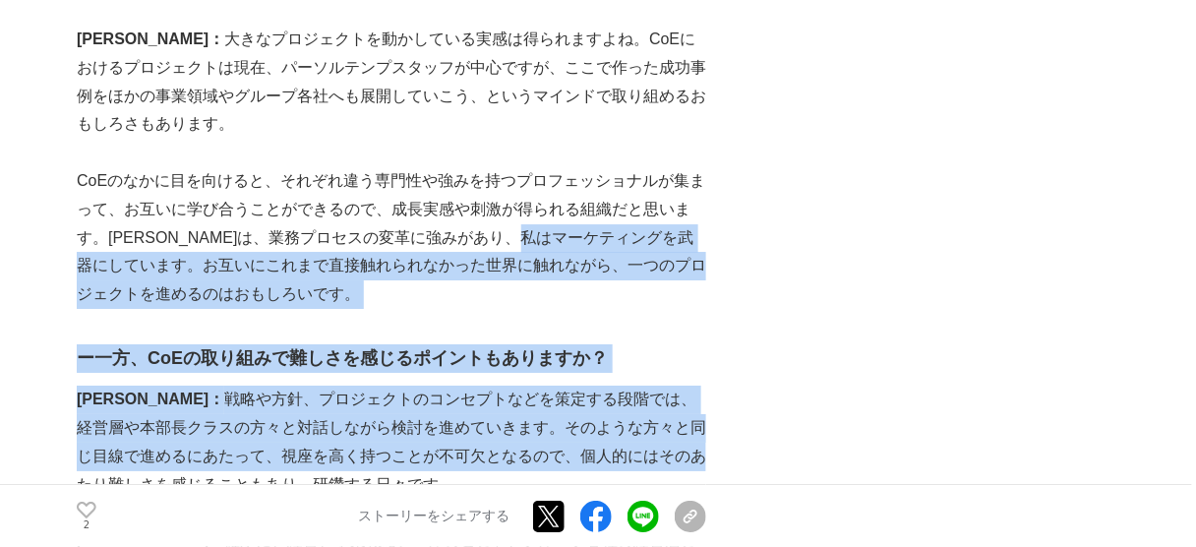
scroll to position [7393, 0]
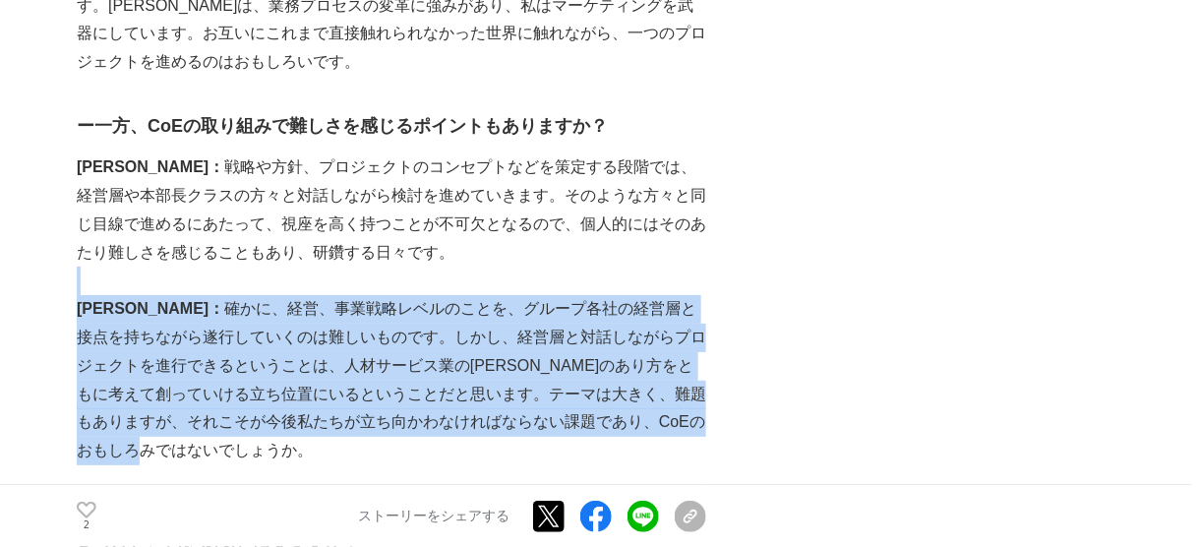
drag, startPoint x: 601, startPoint y: 346, endPoint x: 639, endPoint y: 142, distance: 208.1
click at [639, 153] on p "[PERSON_NAME]： 戦略や方針、プロジェクトのコンセプトなどを策定する段階では、経営層や本部長クラスの方々と対話しながら検討を進めていきます。そのよ…" at bounding box center [391, 209] width 629 height 113
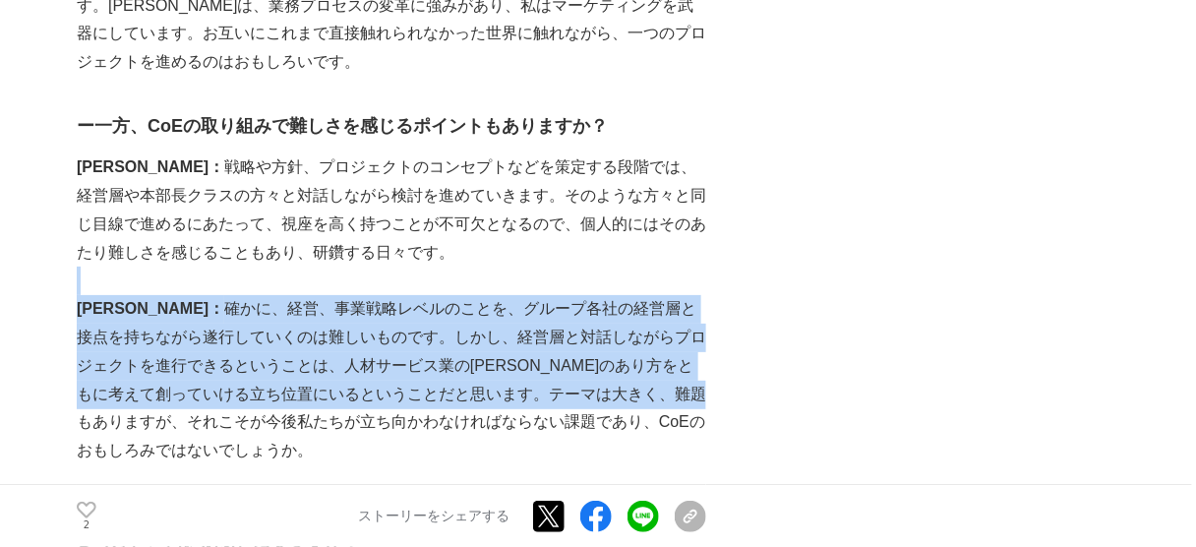
drag, startPoint x: 639, startPoint y: 142, endPoint x: 633, endPoint y: 273, distance: 131.9
click at [633, 295] on p "[PERSON_NAME]： 確かに、経営、事業戦略レベルのことを、グループ各社の経営層と接点を持ちながら遂行していくのは難しいものです。しかし、経営層と対話…" at bounding box center [391, 380] width 629 height 170
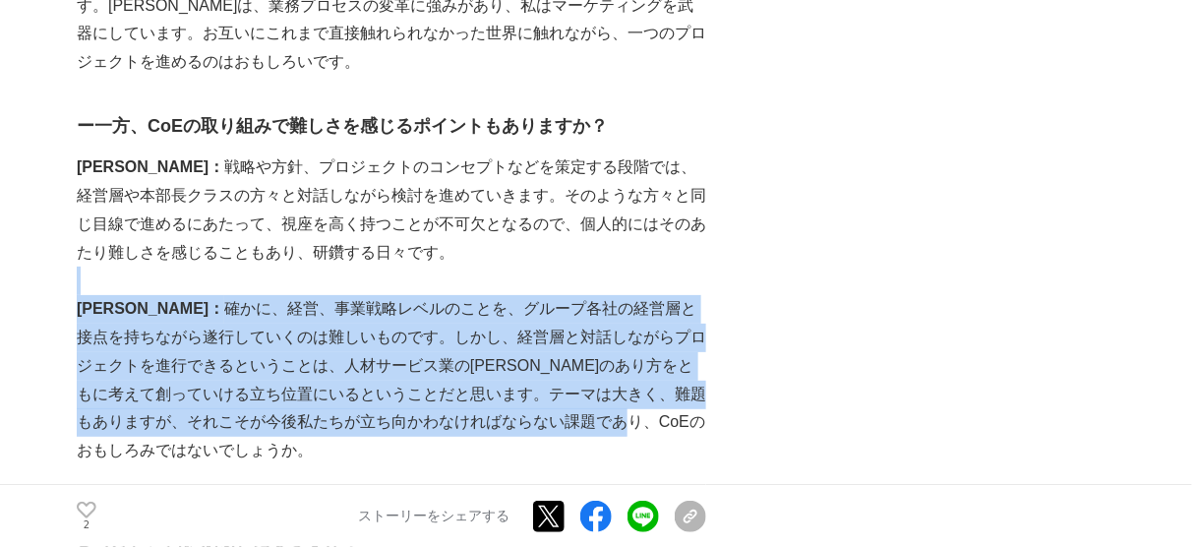
drag, startPoint x: 565, startPoint y: 318, endPoint x: 563, endPoint y: 165, distance: 152.4
click at [563, 266] on p at bounding box center [391, 280] width 629 height 29
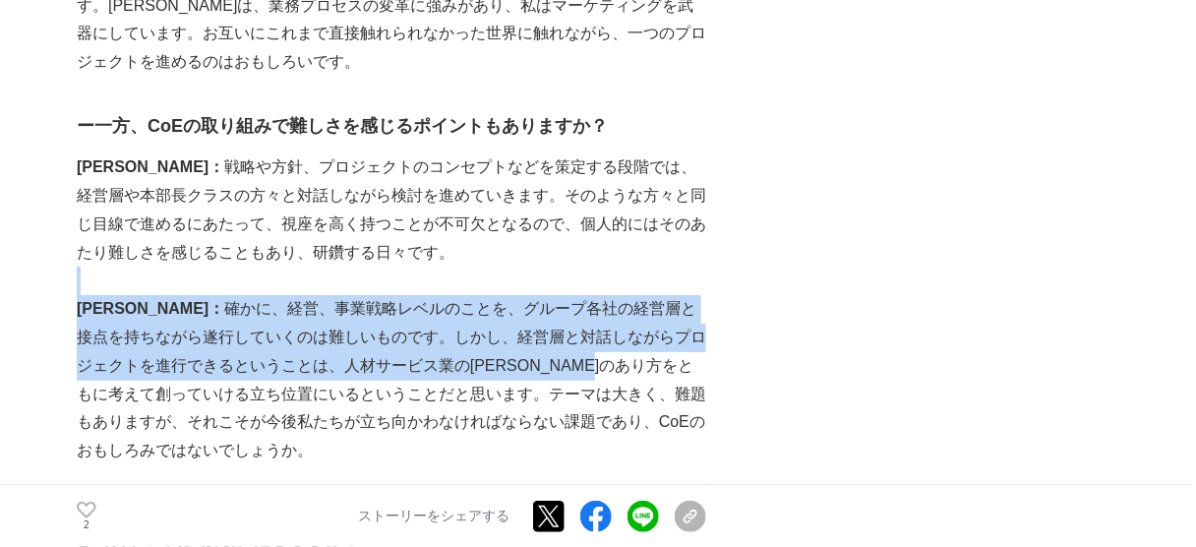
drag, startPoint x: 563, startPoint y: 165, endPoint x: 526, endPoint y: 285, distance: 125.6
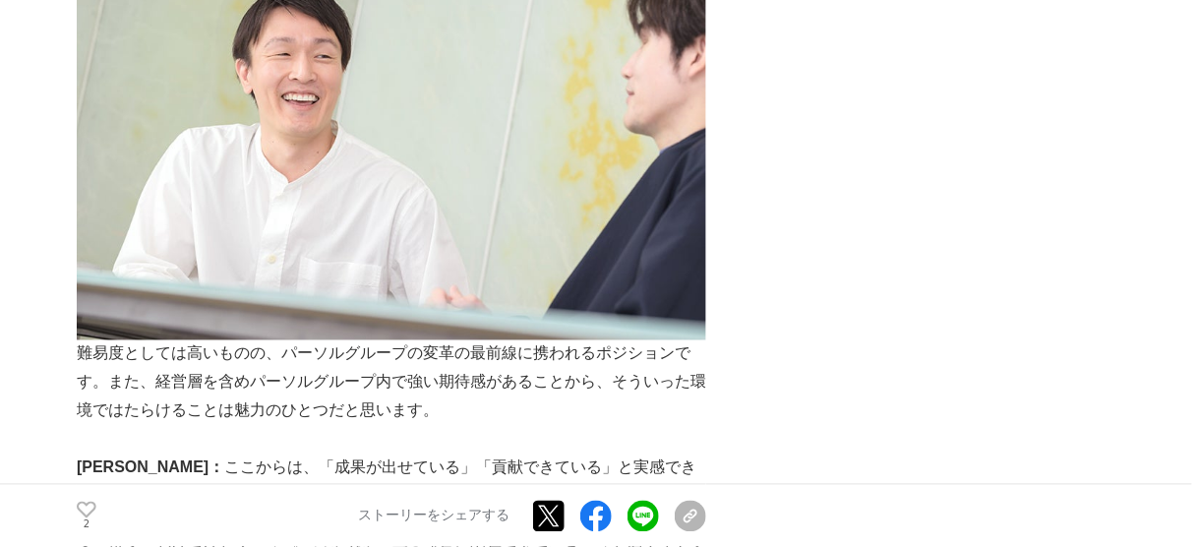
scroll to position [8259, 0]
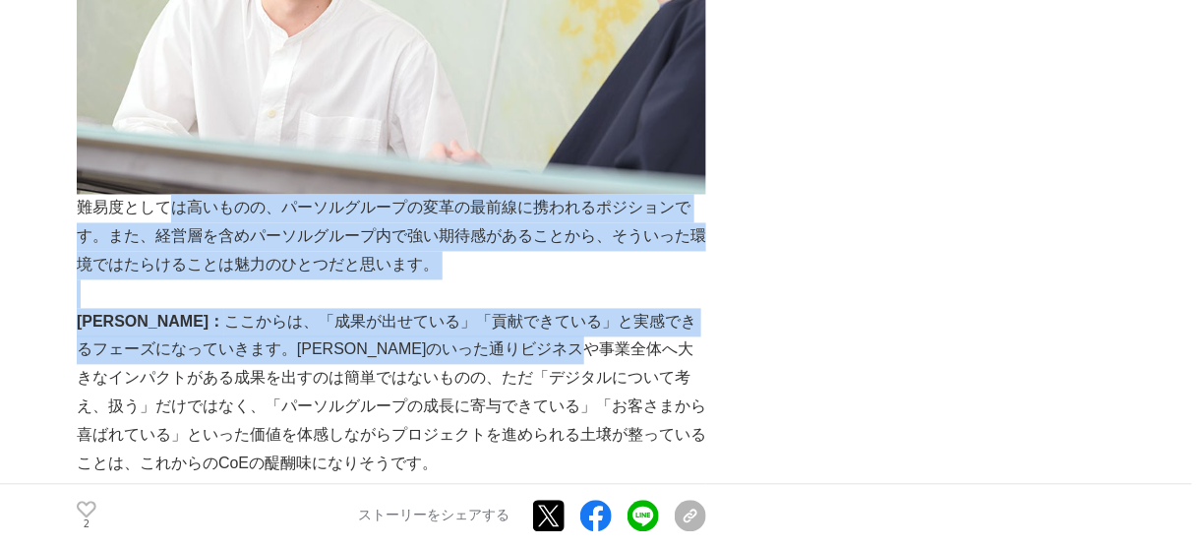
drag, startPoint x: 173, startPoint y: 91, endPoint x: 581, endPoint y: 262, distance: 442.0
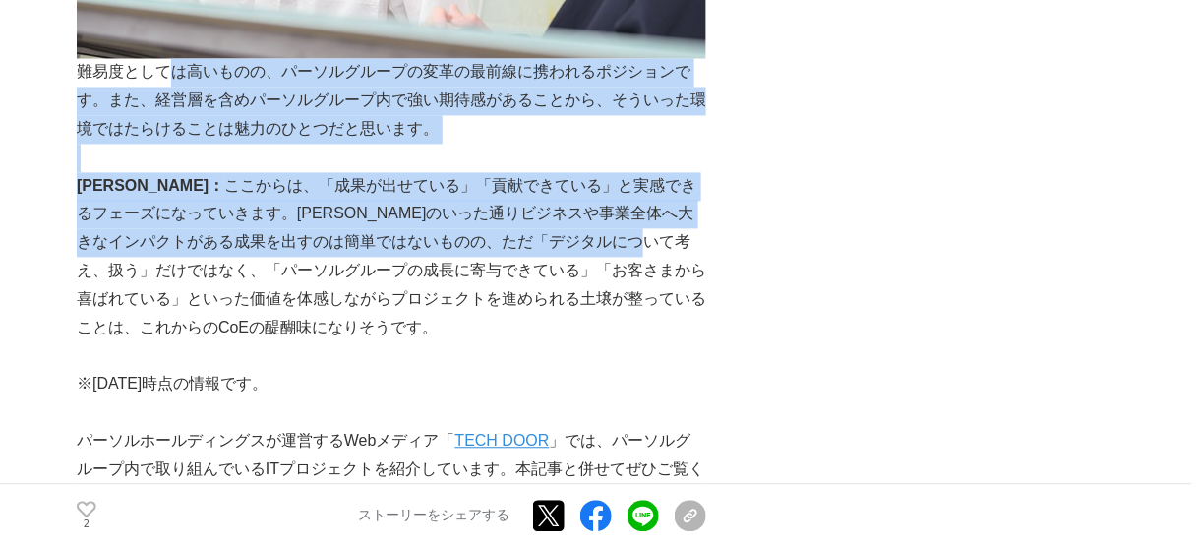
scroll to position [8494, 0]
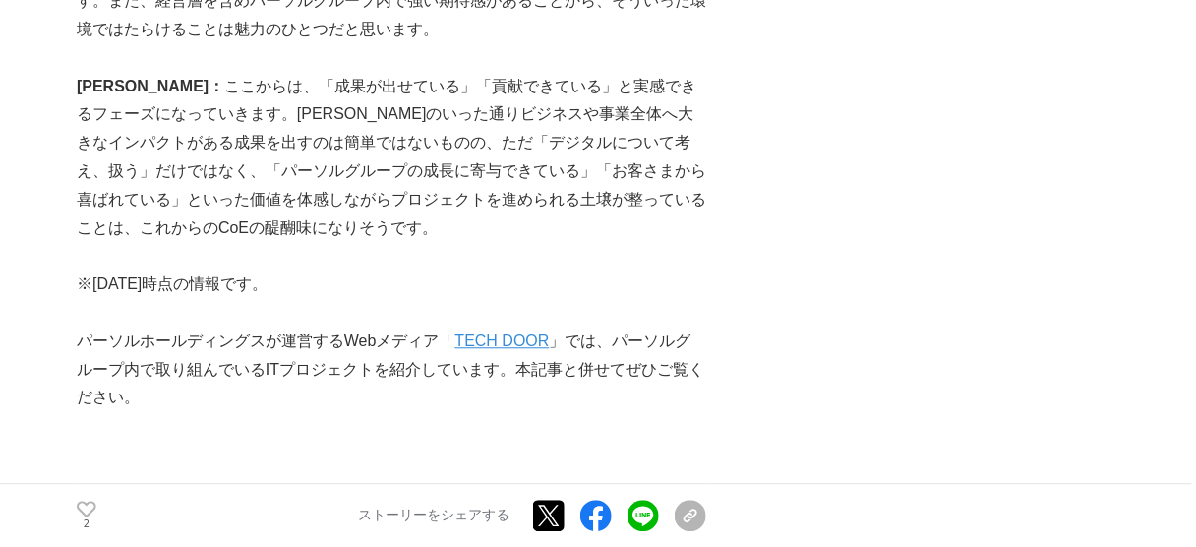
click at [326, 270] on p "※[DATE]時点の情報です。" at bounding box center [391, 284] width 629 height 29
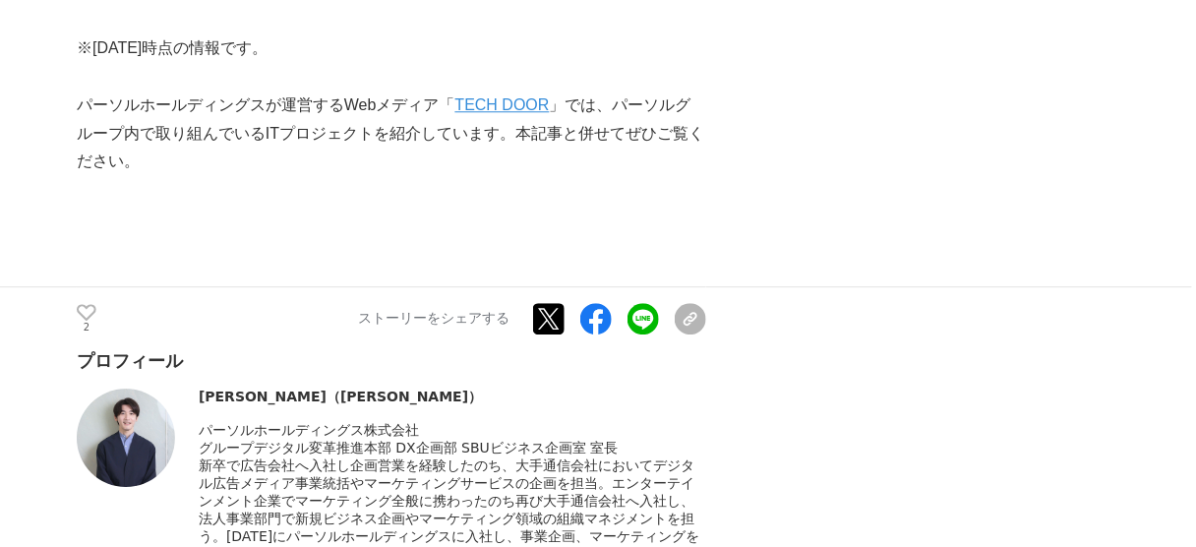
drag, startPoint x: 382, startPoint y: 345, endPoint x: 713, endPoint y: 389, distance: 333.3
click at [510, 457] on span "新卒で広告会社へ入社し企画営業を経験したのち、大手通信会社においてデジタル広告メディア事業統括やマーケティングサービスの企画を担当。エンターテインメント企業で…" at bounding box center [449, 509] width 500 height 104
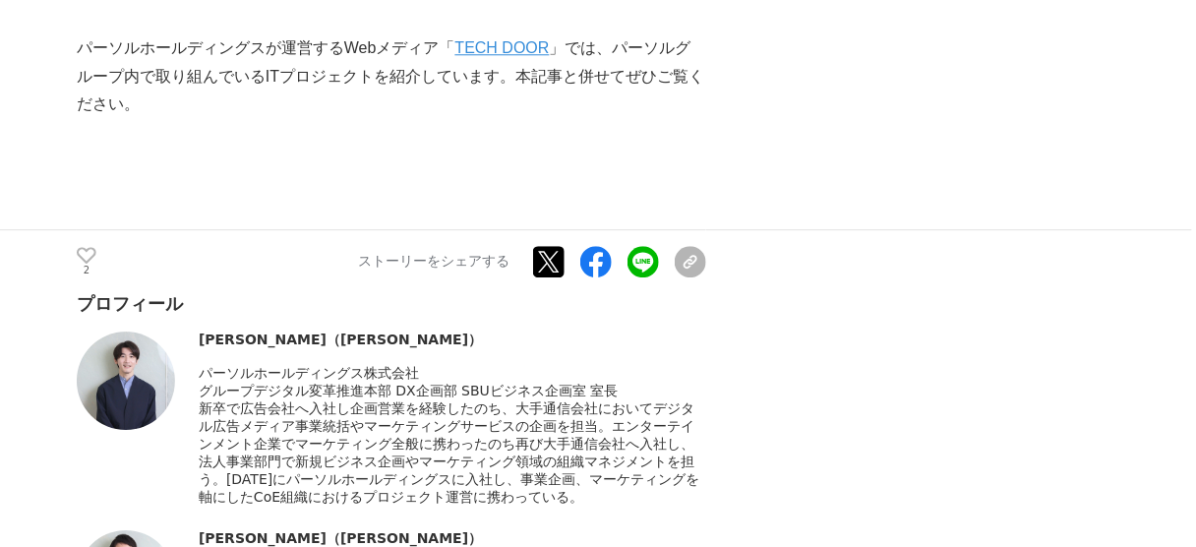
scroll to position [8966, 0]
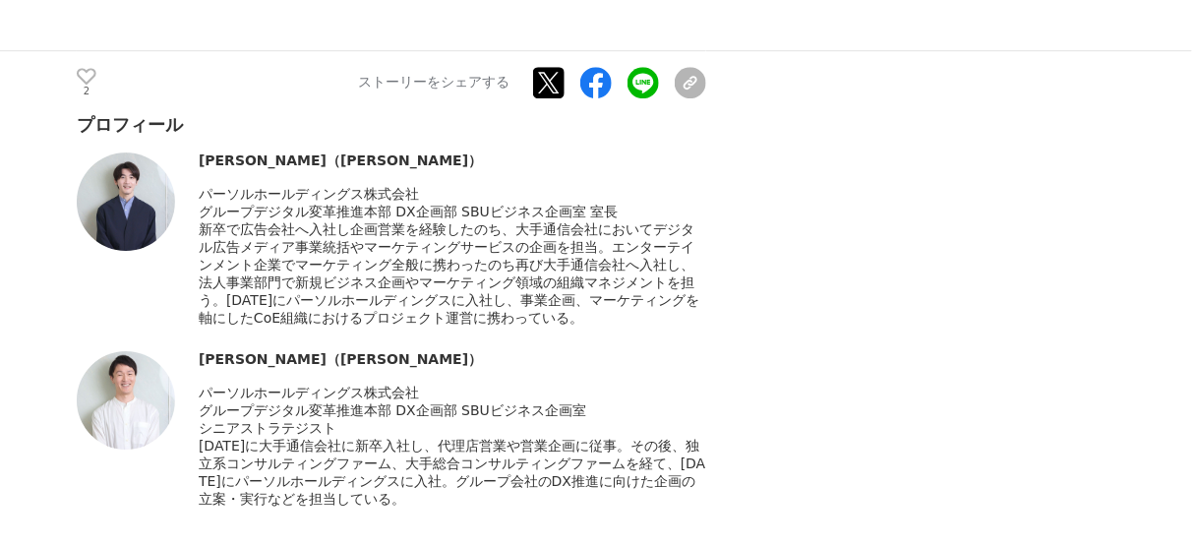
drag, startPoint x: 533, startPoint y: 361, endPoint x: 593, endPoint y: 289, distance: 93.5
click at [593, 351] on div "[PERSON_NAME]（[PERSON_NAME]） パーソルホールディングス株式会社" at bounding box center [452, 429] width 507 height 157
click at [593, 351] on div "[PERSON_NAME]（[PERSON_NAME]）" at bounding box center [452, 360] width 507 height 18
drag, startPoint x: 593, startPoint y: 289, endPoint x: 593, endPoint y: 431, distance: 141.6
click at [593, 431] on div "[PERSON_NAME]（[PERSON_NAME]） パーソルホールディングス株式会社" at bounding box center [452, 429] width 507 height 157
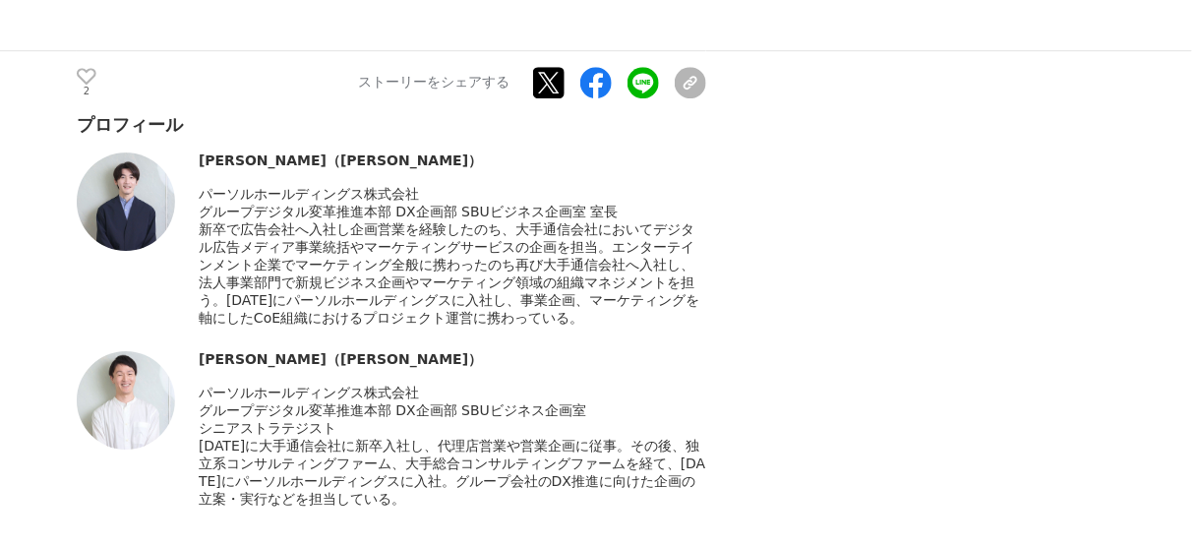
click at [593, 438] on div "[DATE]に大手通信会社に新卒入社し、代理店営業や営業企画に従事。その後、独立系コンサルティングファーム、大手総合コンサルティングファームを経て、[DATE…" at bounding box center [452, 473] width 507 height 71
drag, startPoint x: 593, startPoint y: 431, endPoint x: 613, endPoint y: 300, distance: 132.2
click at [613, 351] on div "[PERSON_NAME]（[PERSON_NAME]） パーソルホールディングス株式会社" at bounding box center [452, 429] width 507 height 157
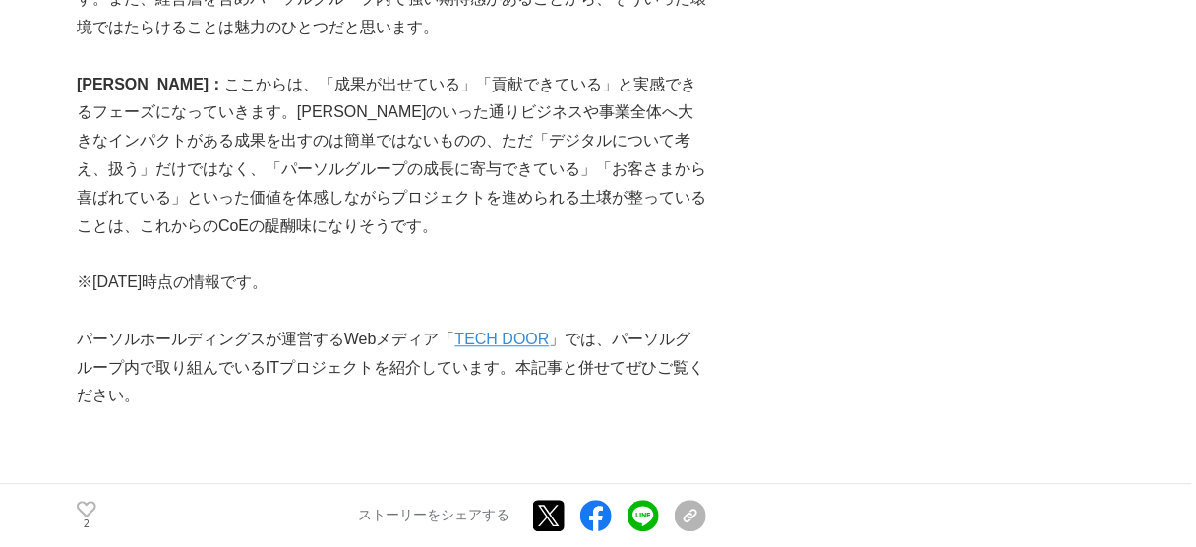
scroll to position [8494, 0]
click at [522, 332] on link "TECH DOOR" at bounding box center [502, 340] width 94 height 17
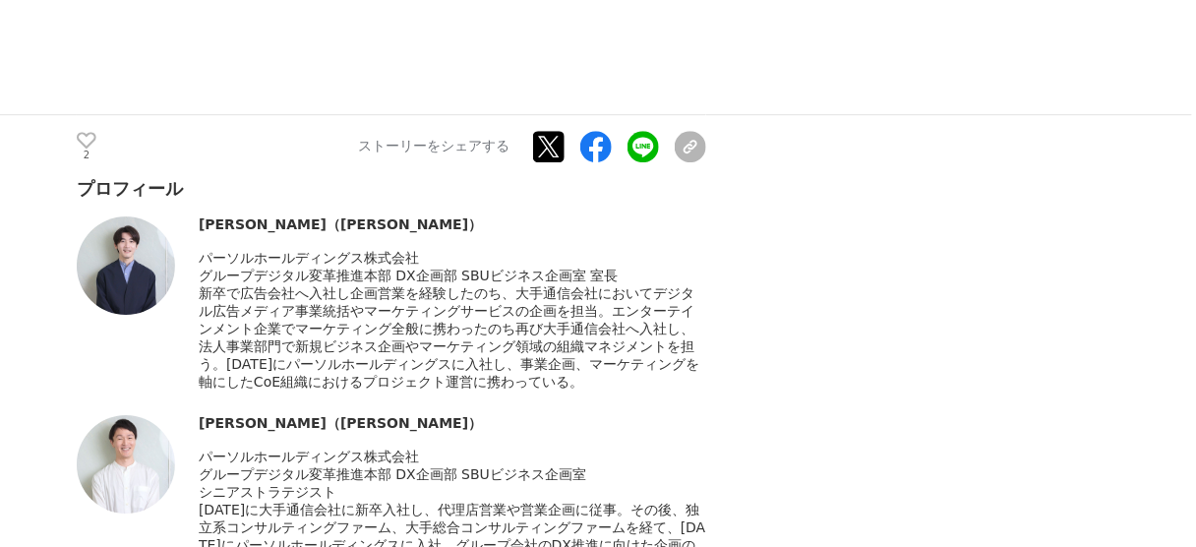
scroll to position [8809, 0]
